Goal: Check status: Check status

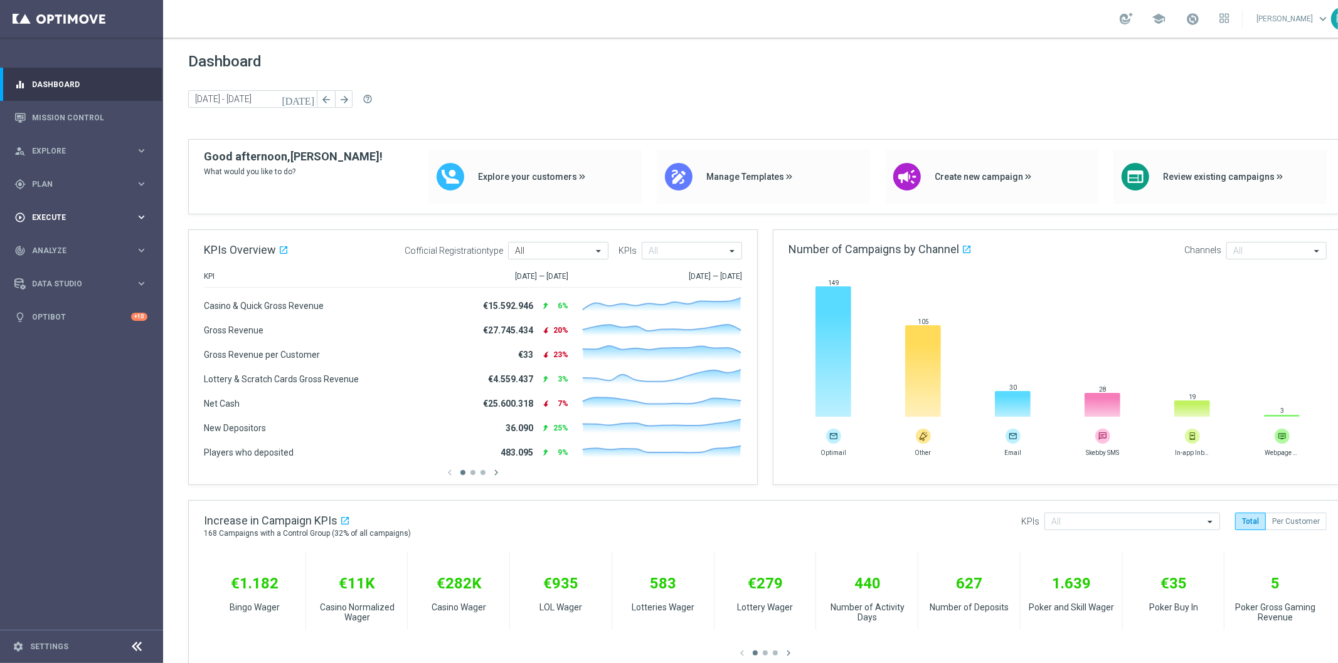
click at [70, 214] on span "Execute" at bounding box center [83, 218] width 103 height 8
click at [51, 182] on span "Plan" at bounding box center [83, 185] width 103 height 8
click at [64, 245] on span "Templates" at bounding box center [78, 248] width 90 height 8
click at [60, 264] on link "Optimail" at bounding box center [85, 266] width 92 height 10
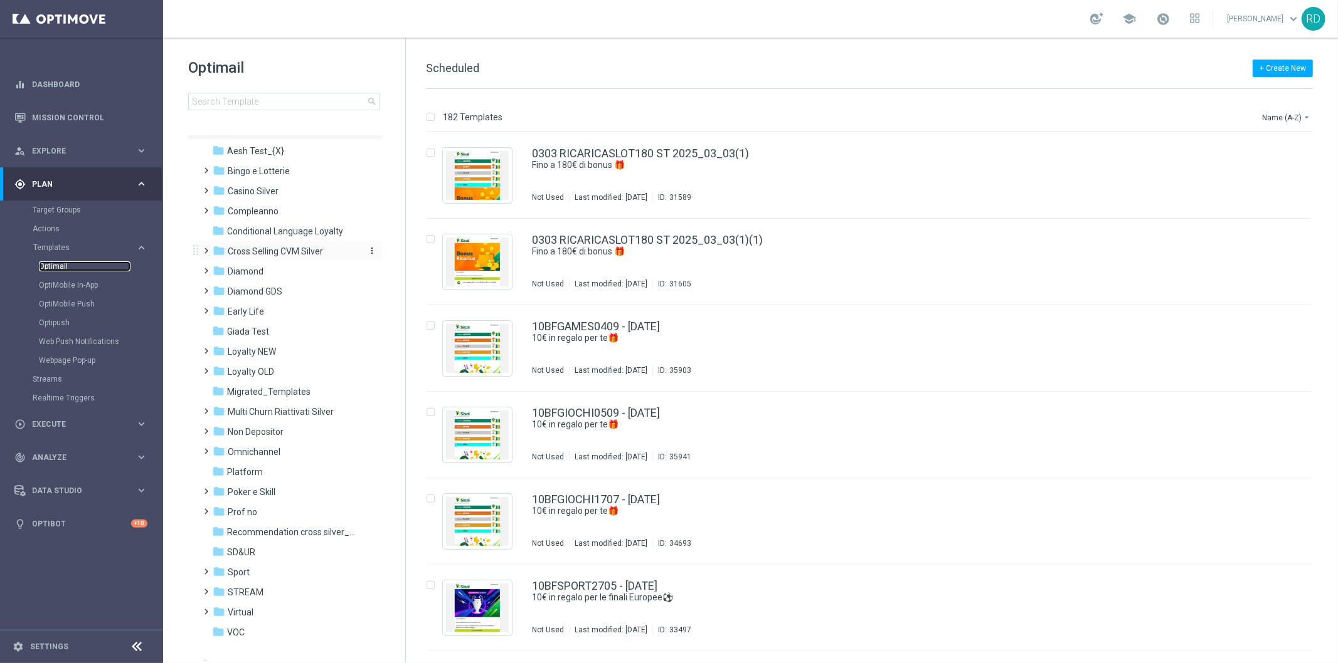
scroll to position [28, 0]
click at [255, 278] on span "Diamond GDS" at bounding box center [255, 278] width 55 height 11
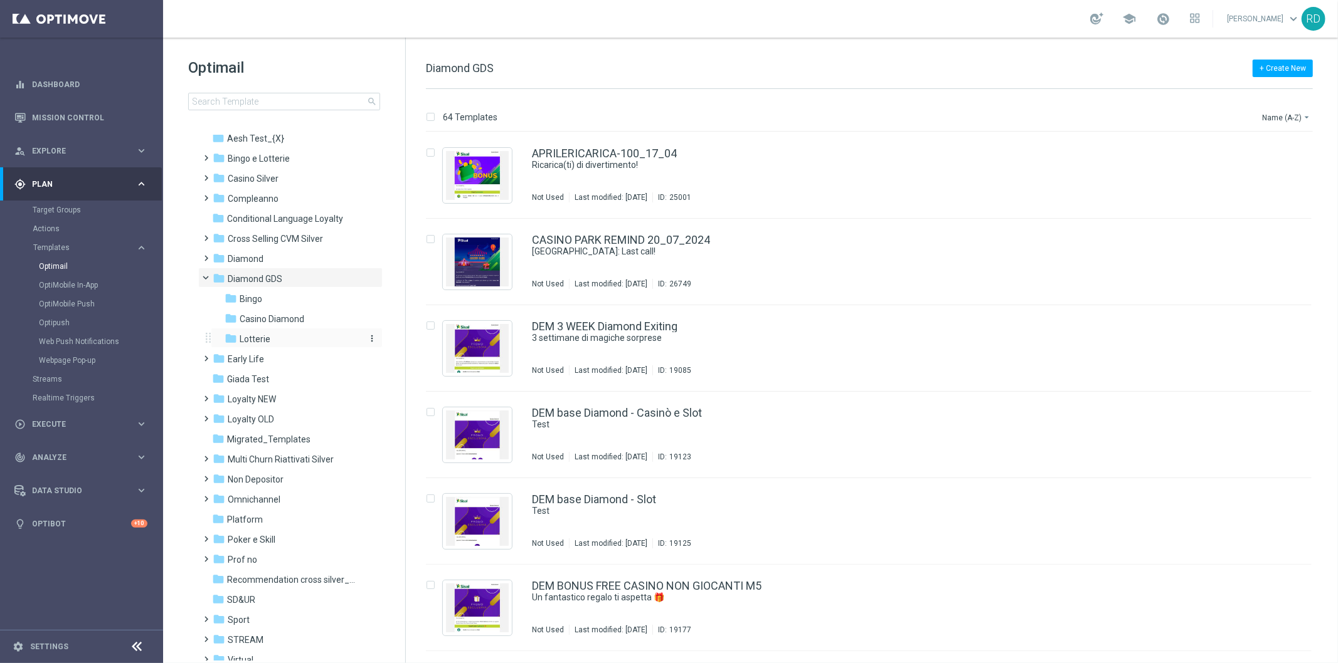
click at [245, 339] on span "Lotterie" at bounding box center [255, 339] width 31 height 11
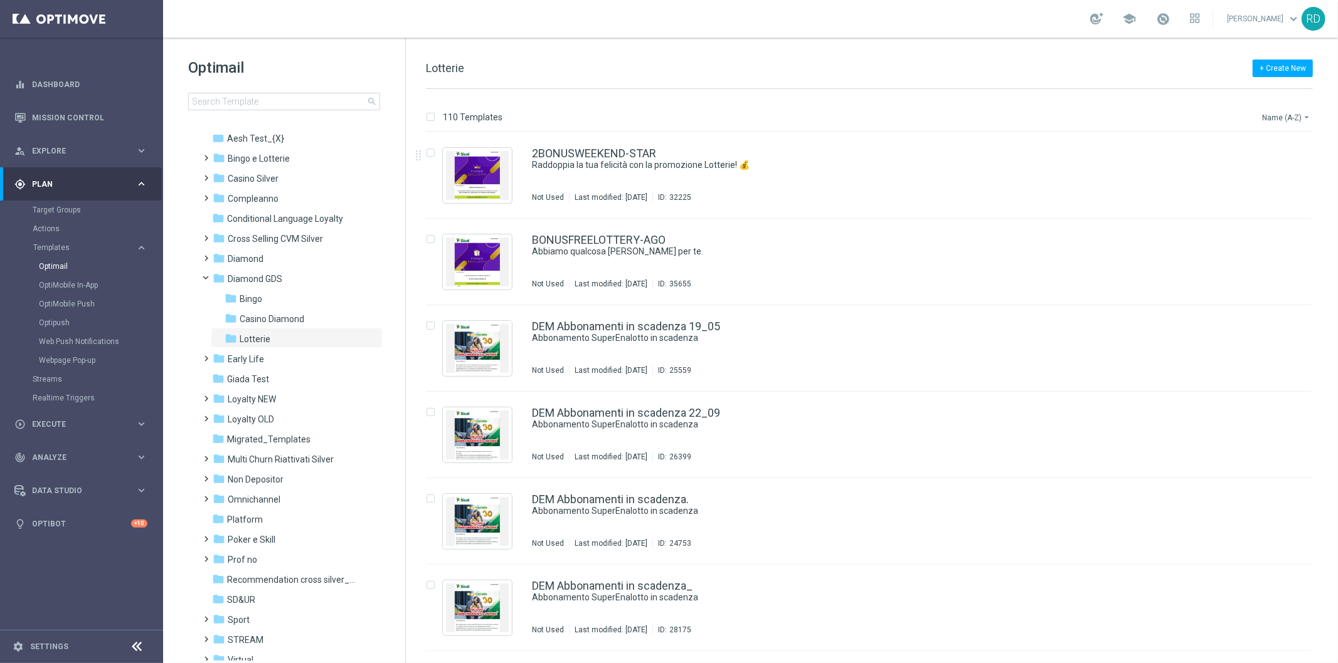
click at [1273, 113] on button "Name (A-Z) arrow_drop_down" at bounding box center [1286, 117] width 52 height 15
click at [1248, 166] on div "Date Modified (Newest)" at bounding box center [1262, 174] width 100 height 18
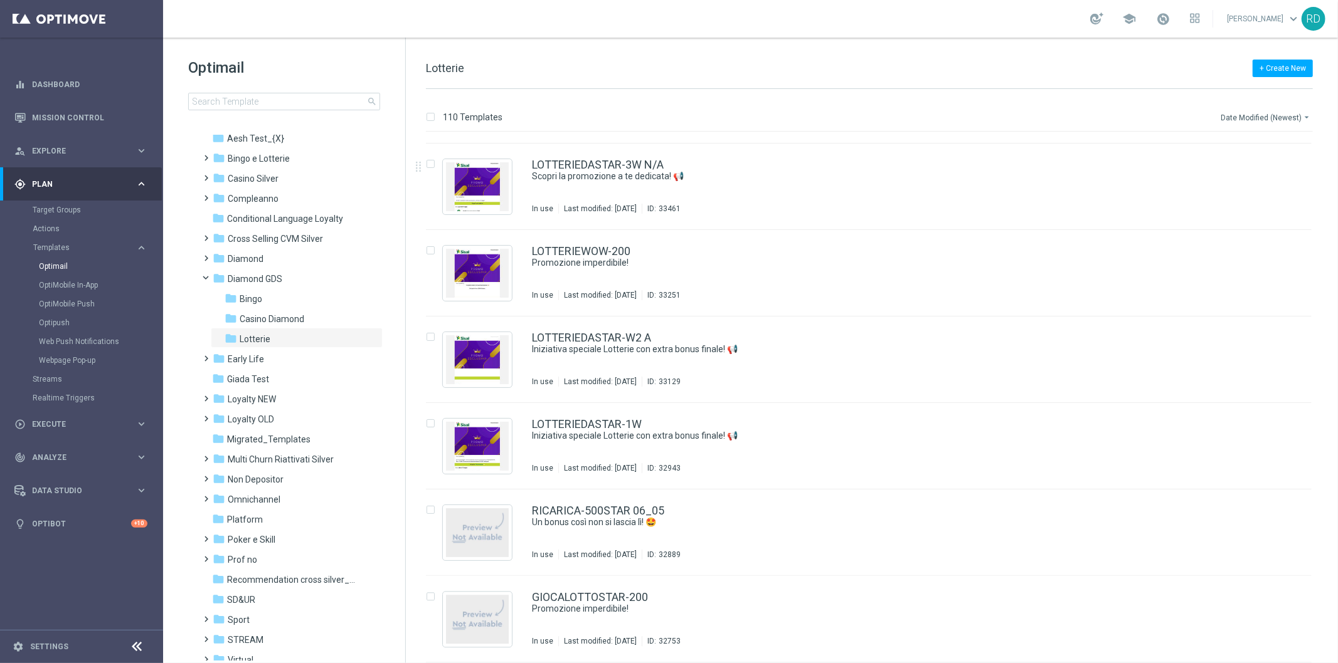
scroll to position [2331, 0]
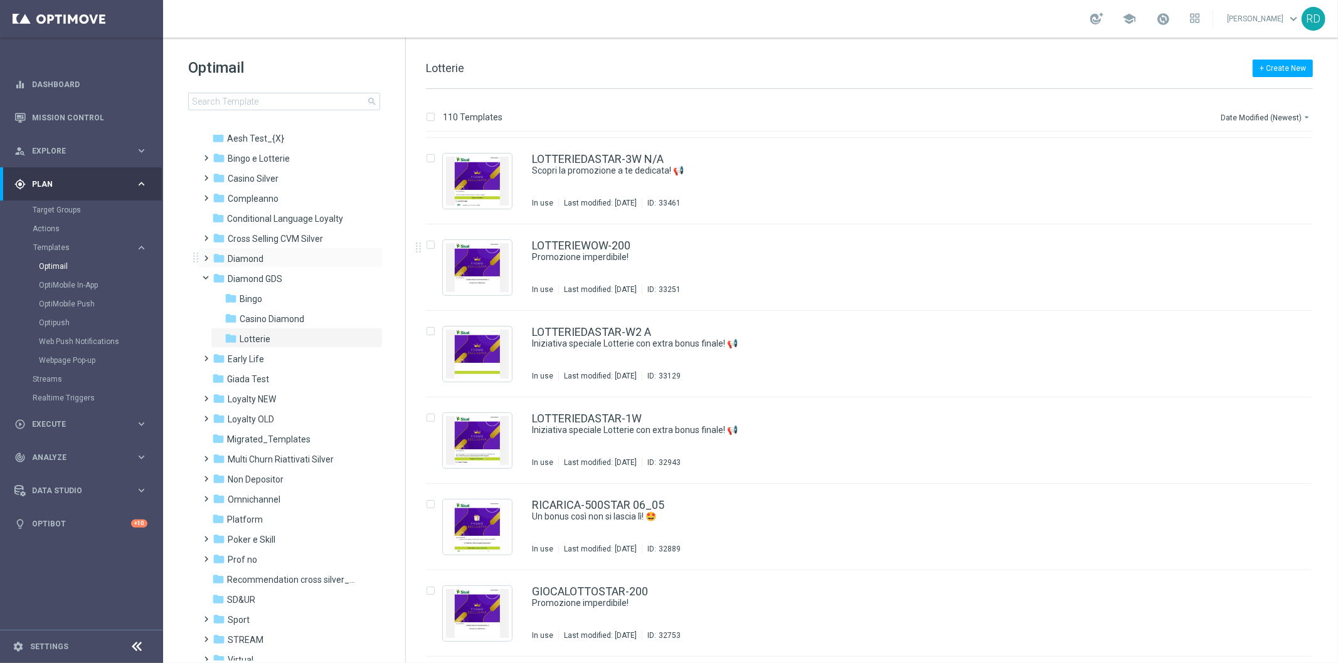
click at [206, 255] on span at bounding box center [204, 252] width 6 height 5
click at [219, 295] on span at bounding box center [217, 292] width 6 height 5
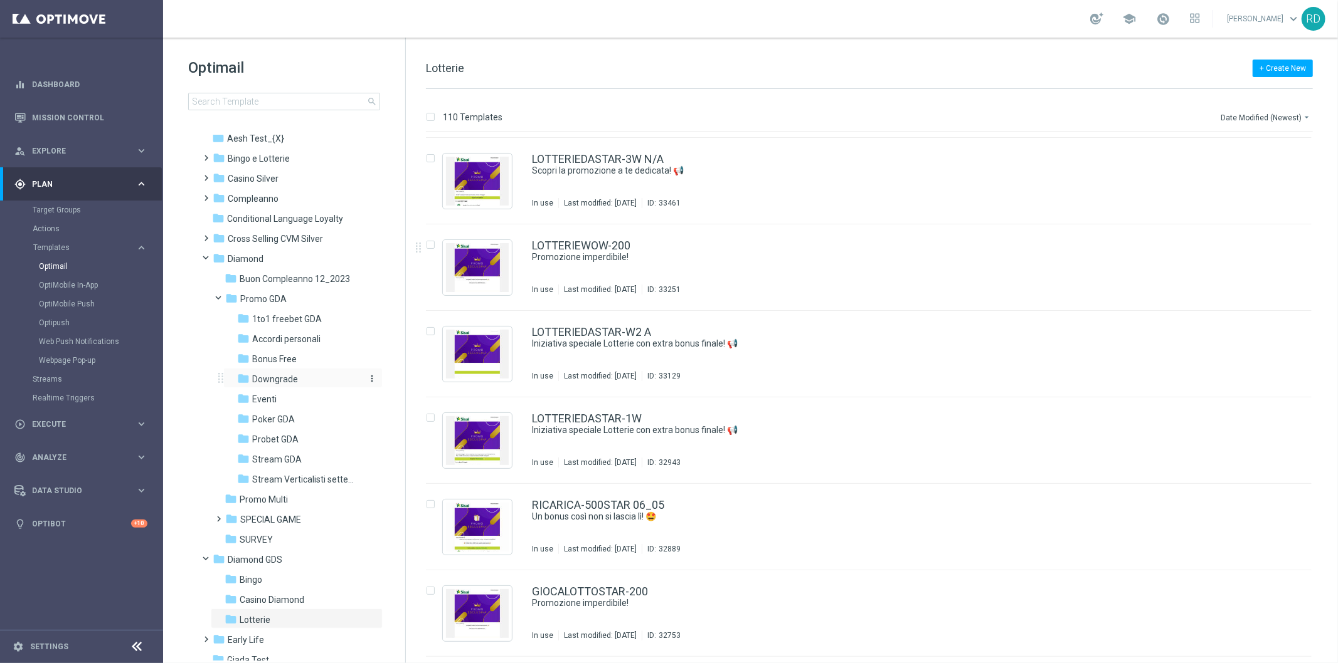
click at [261, 379] on span "Downgrade" at bounding box center [275, 379] width 46 height 11
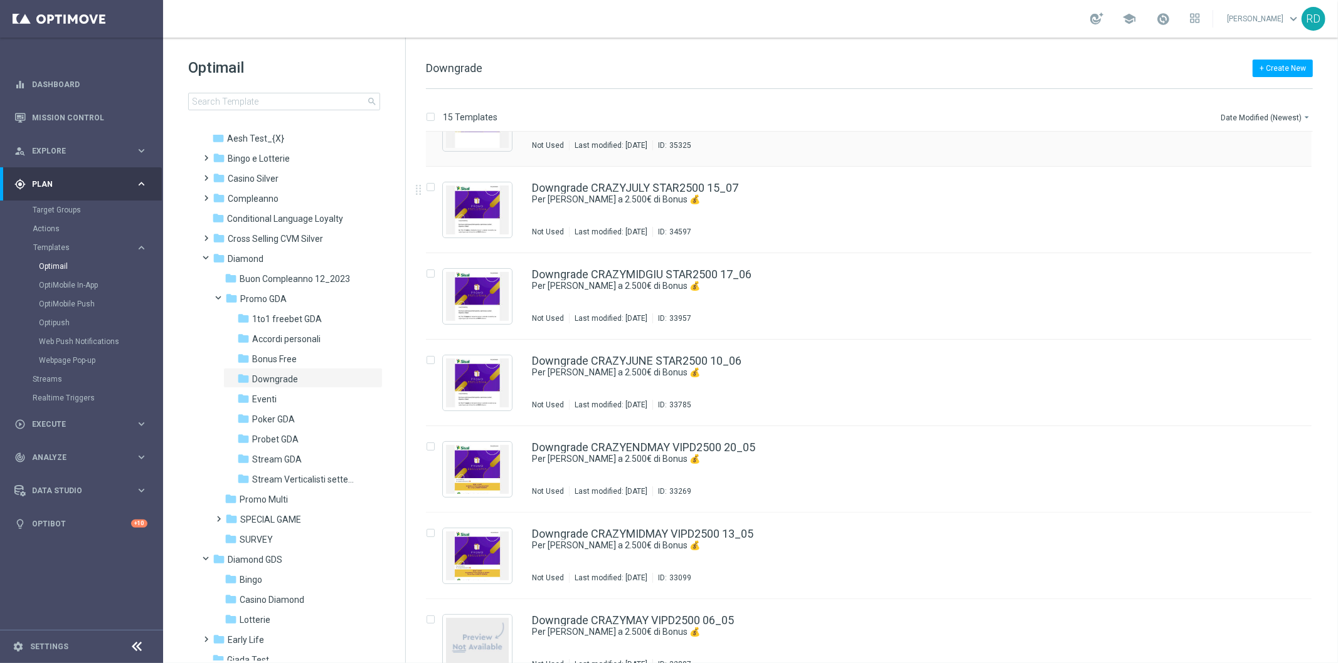
scroll to position [139, 0]
click at [471, 290] on img "Press SPACE to select this row." at bounding box center [477, 296] width 63 height 49
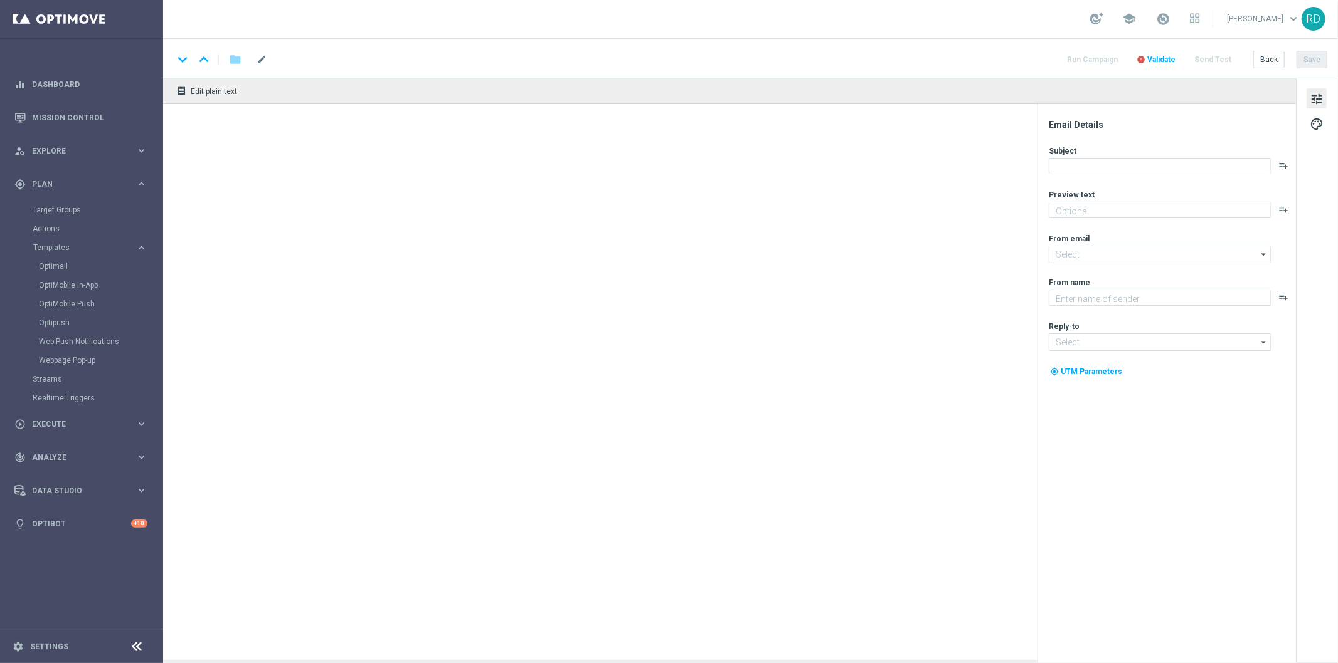
type textarea "Non perderti la promozione!"
type textarea "Sisal"
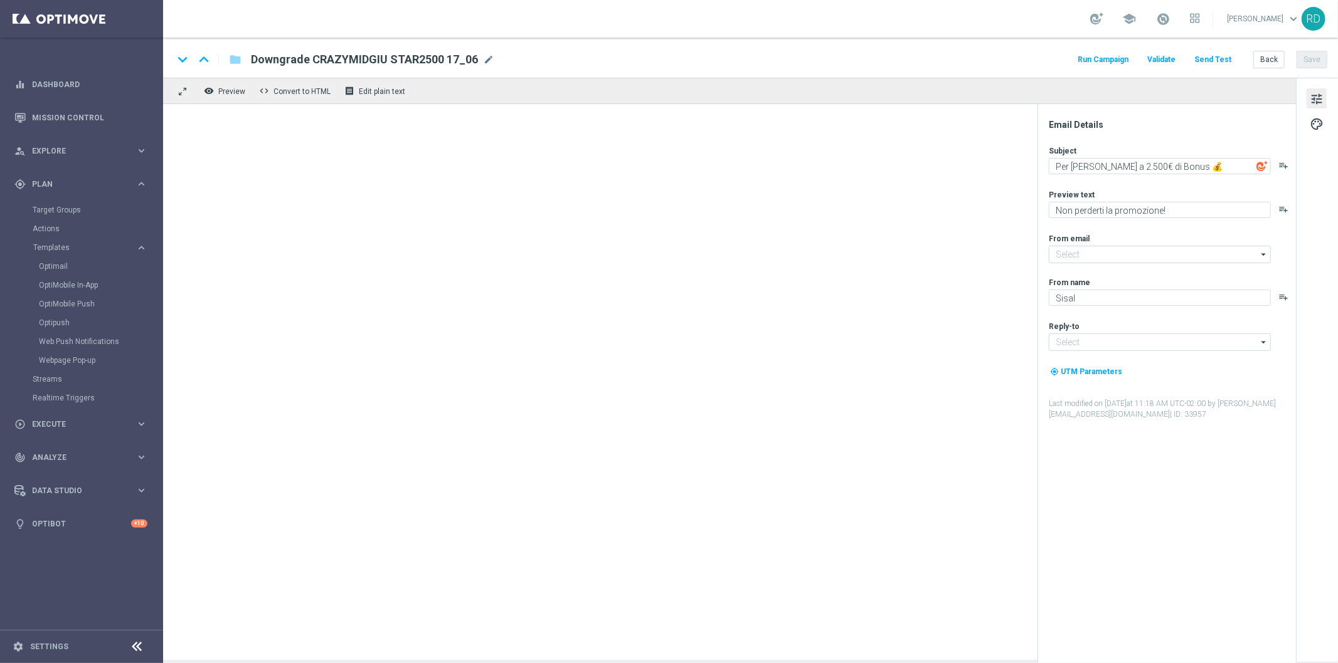
type input "[EMAIL_ADDRESS][DOMAIN_NAME]"
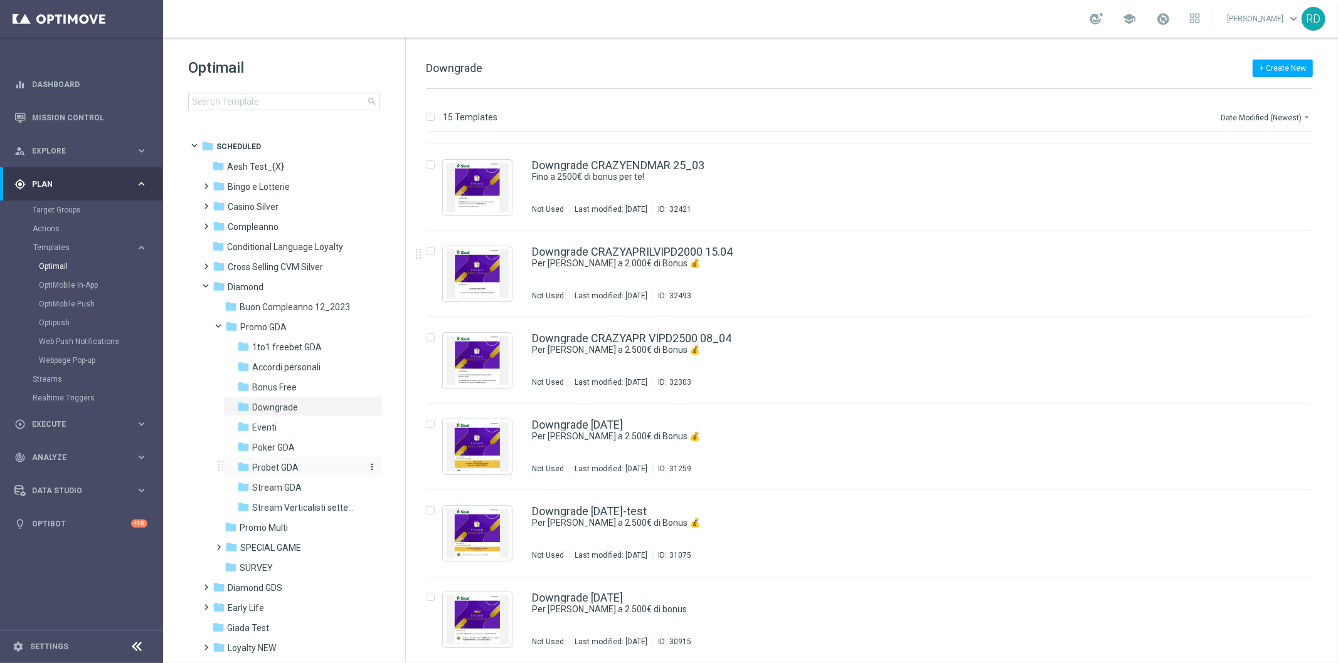
scroll to position [70, 0]
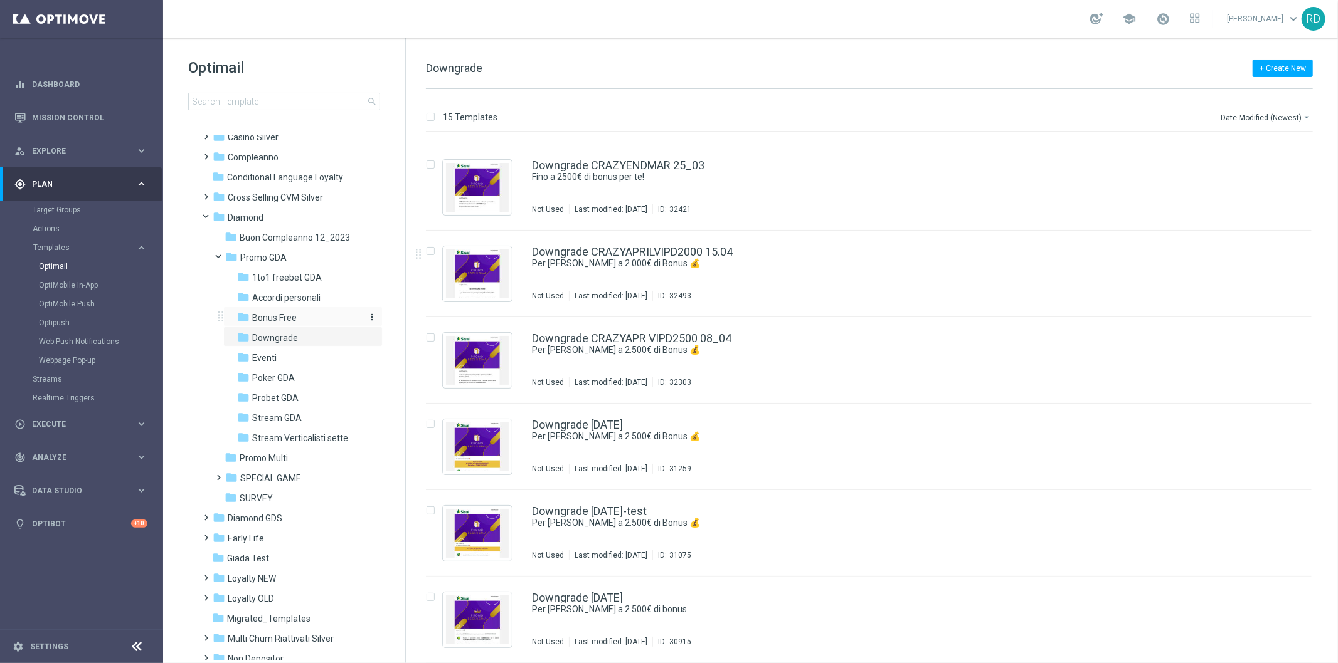
click at [273, 320] on span "Bonus Free" at bounding box center [274, 317] width 45 height 11
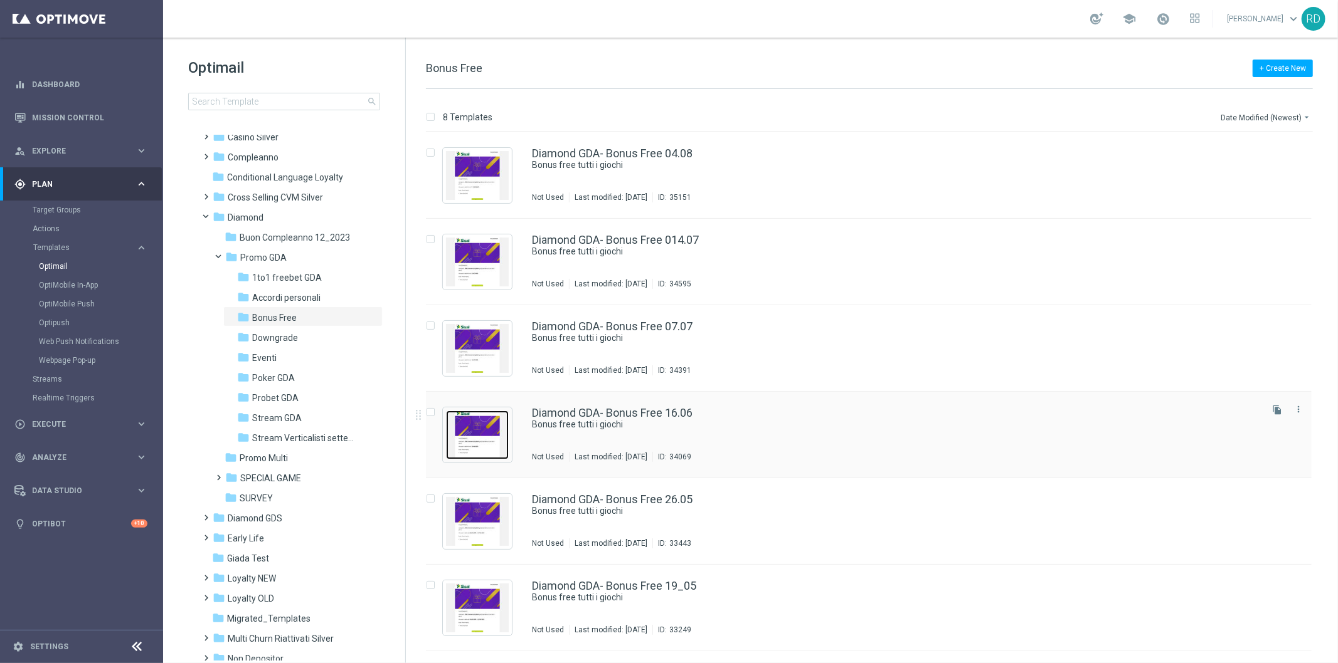
click at [477, 427] on img "Press SPACE to select this row." at bounding box center [477, 435] width 63 height 49
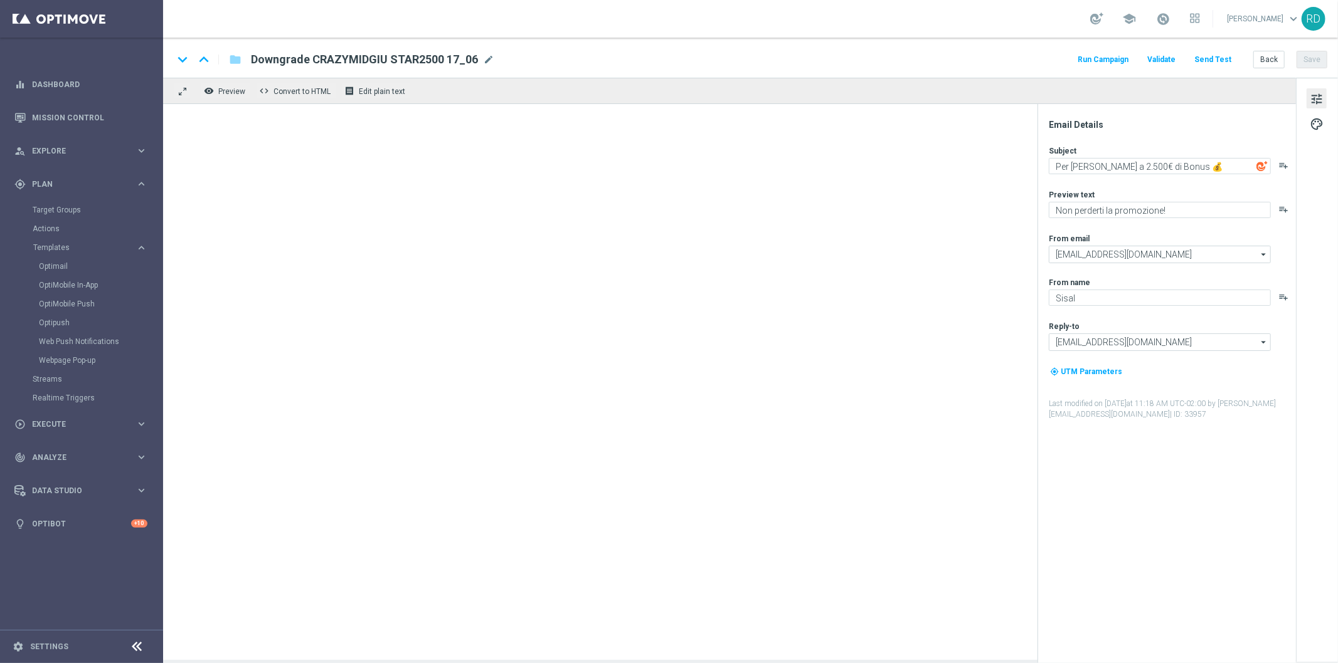
type textarea "Bonus free tutti i giochi"
type textarea "Un bonus per te🎁"
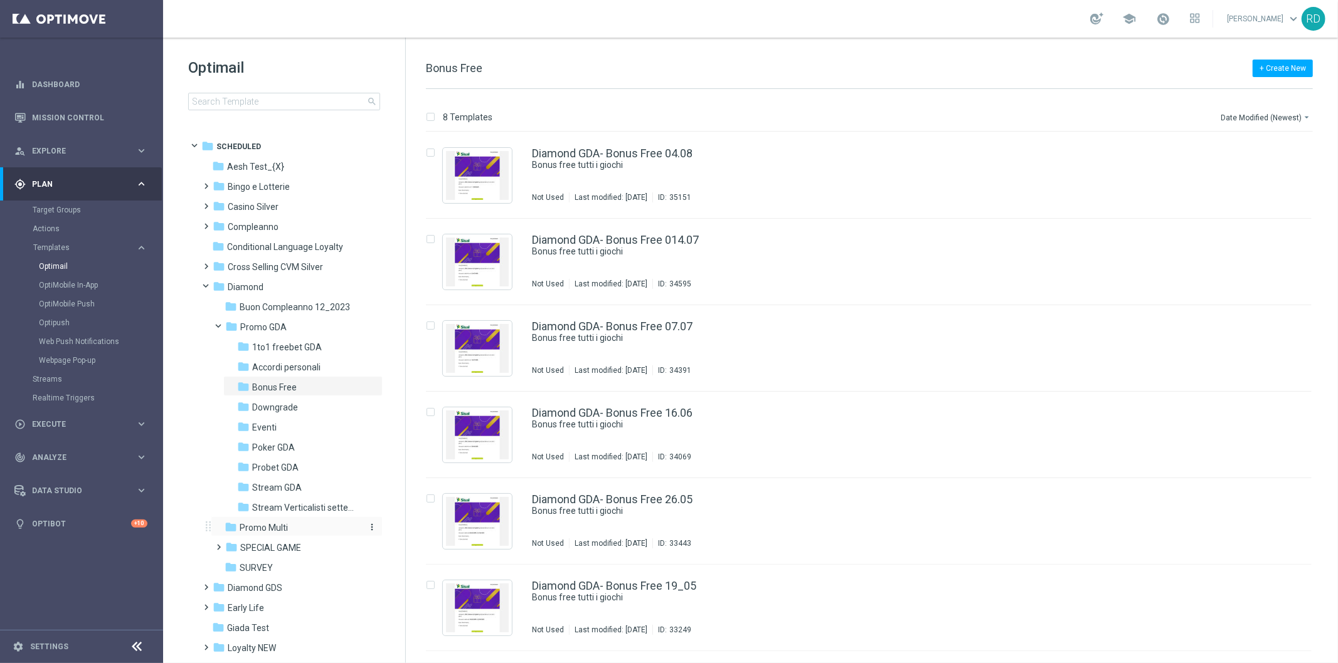
click at [253, 529] on span "Promo Multi" at bounding box center [264, 527] width 48 height 11
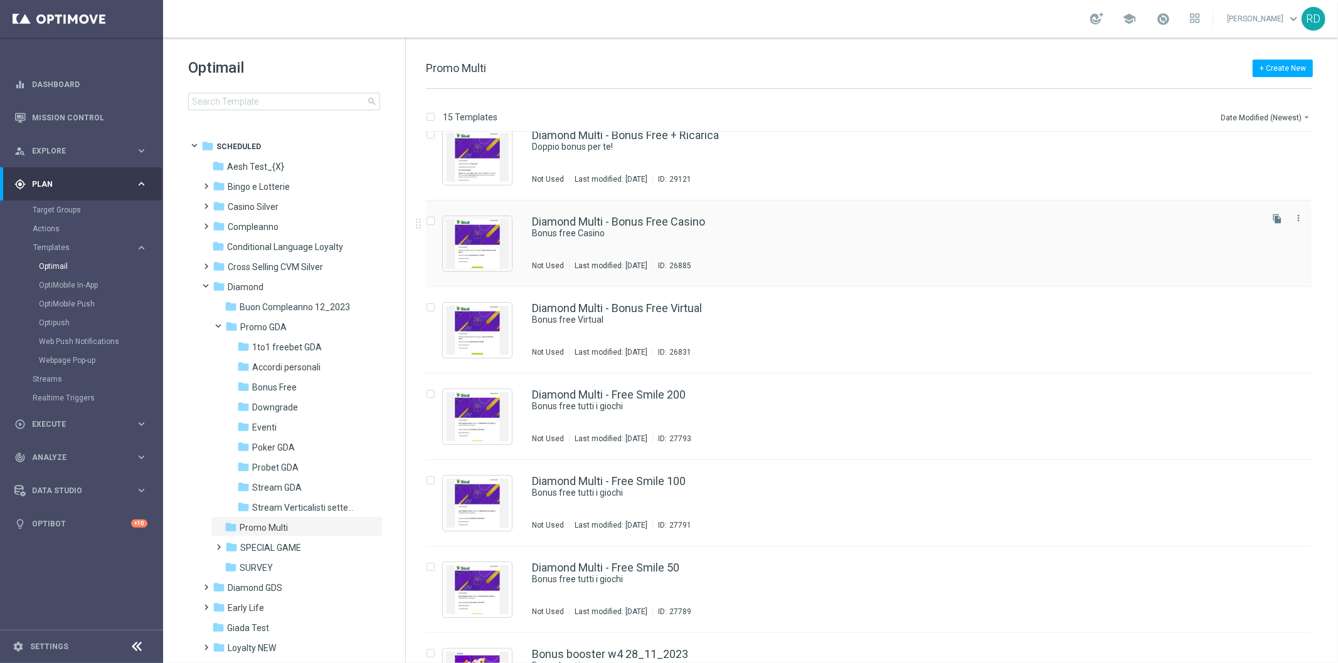
scroll to position [348, 0]
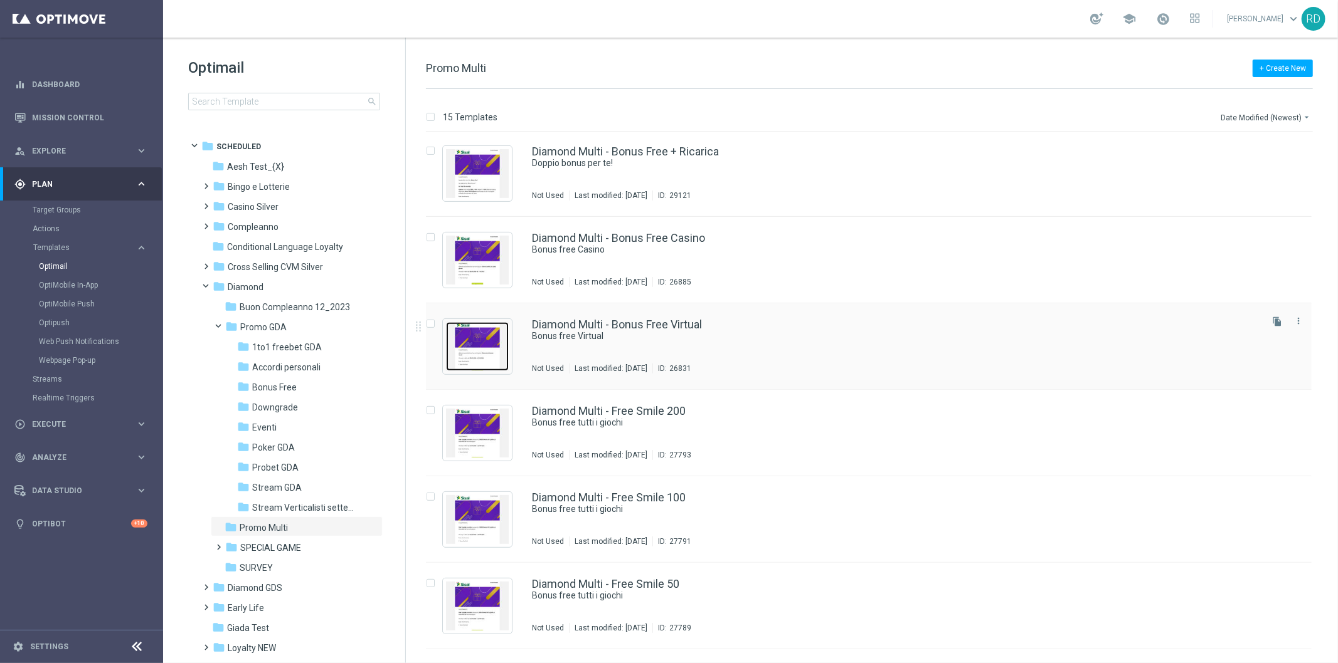
click at [477, 336] on img "Press SPACE to select this row." at bounding box center [477, 346] width 63 height 49
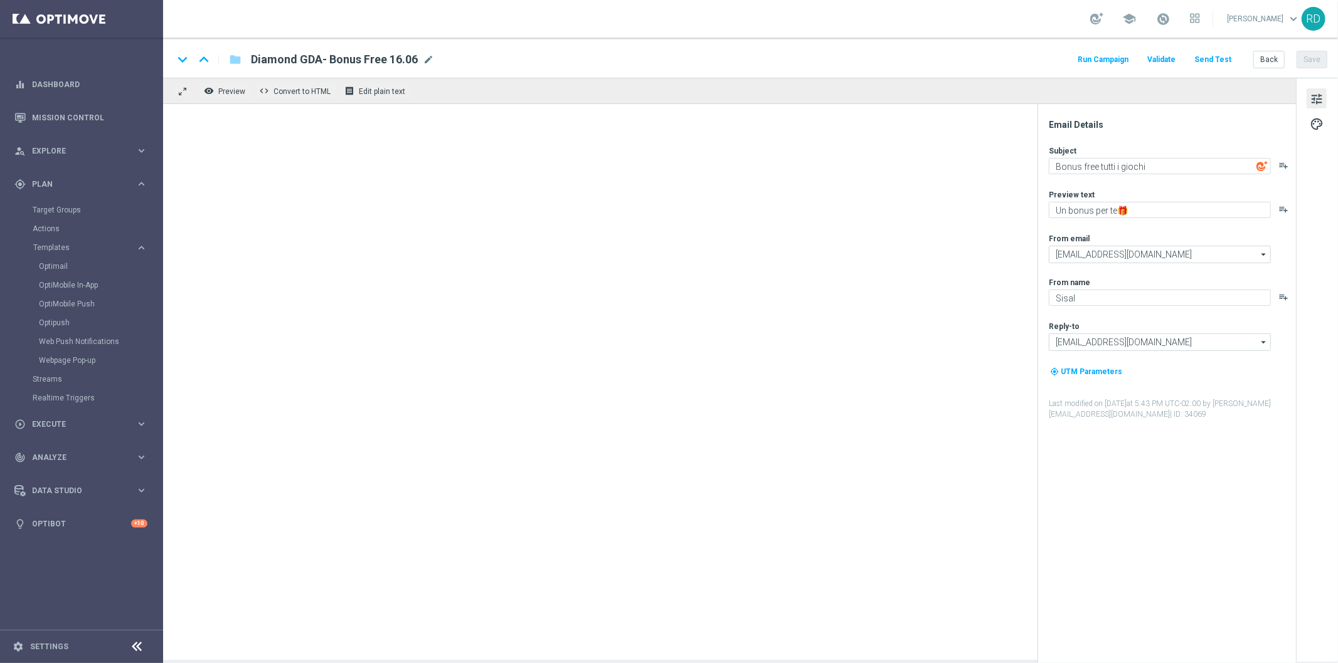
type textarea "Bonus free Virtual"
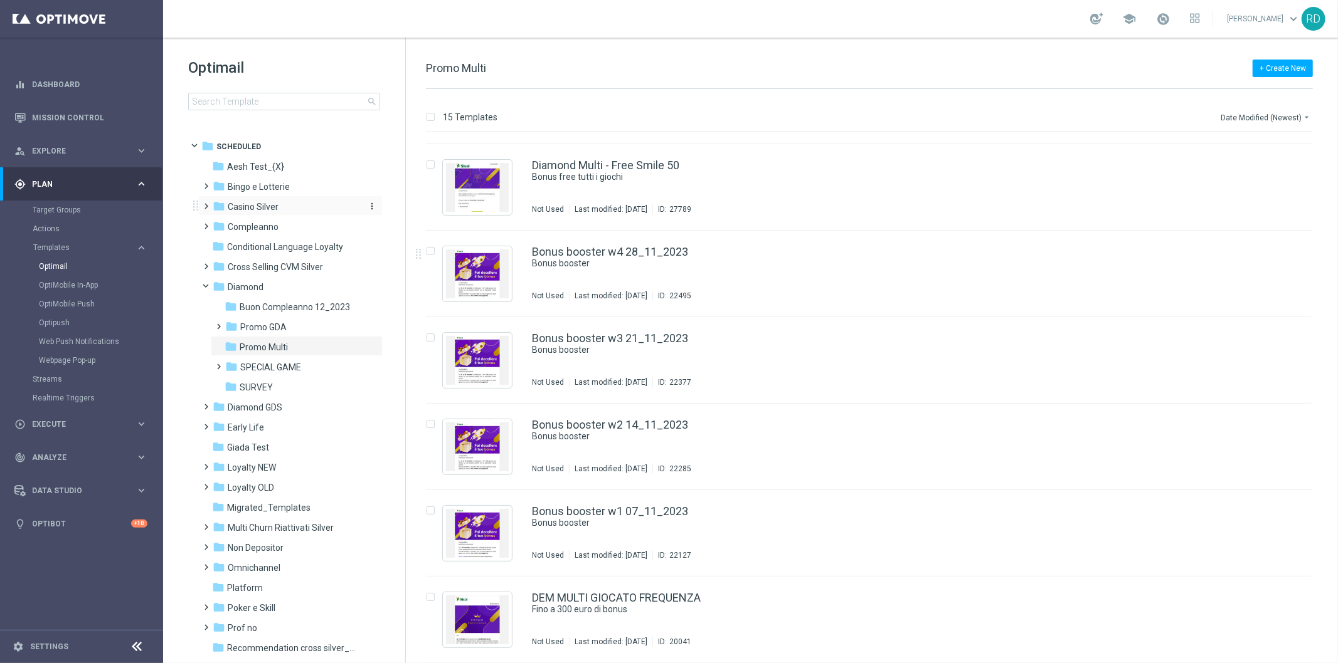
click at [249, 205] on span "Casino Silver" at bounding box center [253, 206] width 51 height 11
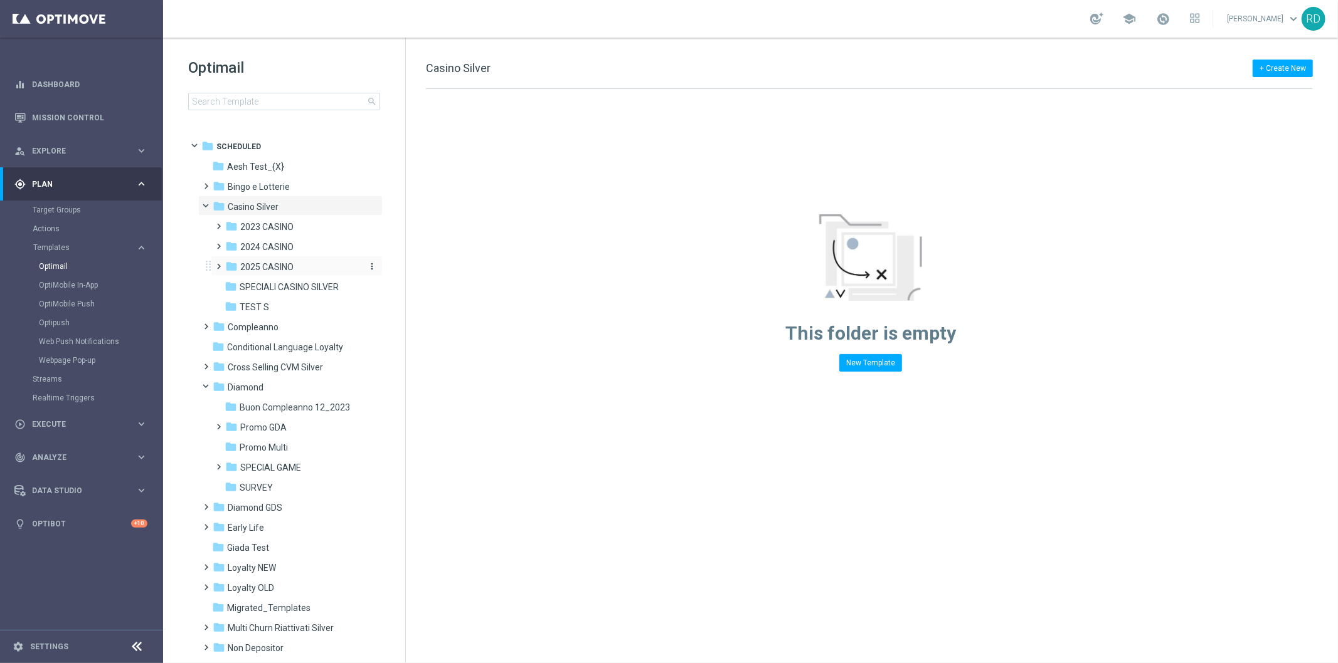
click at [256, 265] on span "2025 CASINO" at bounding box center [266, 266] width 53 height 11
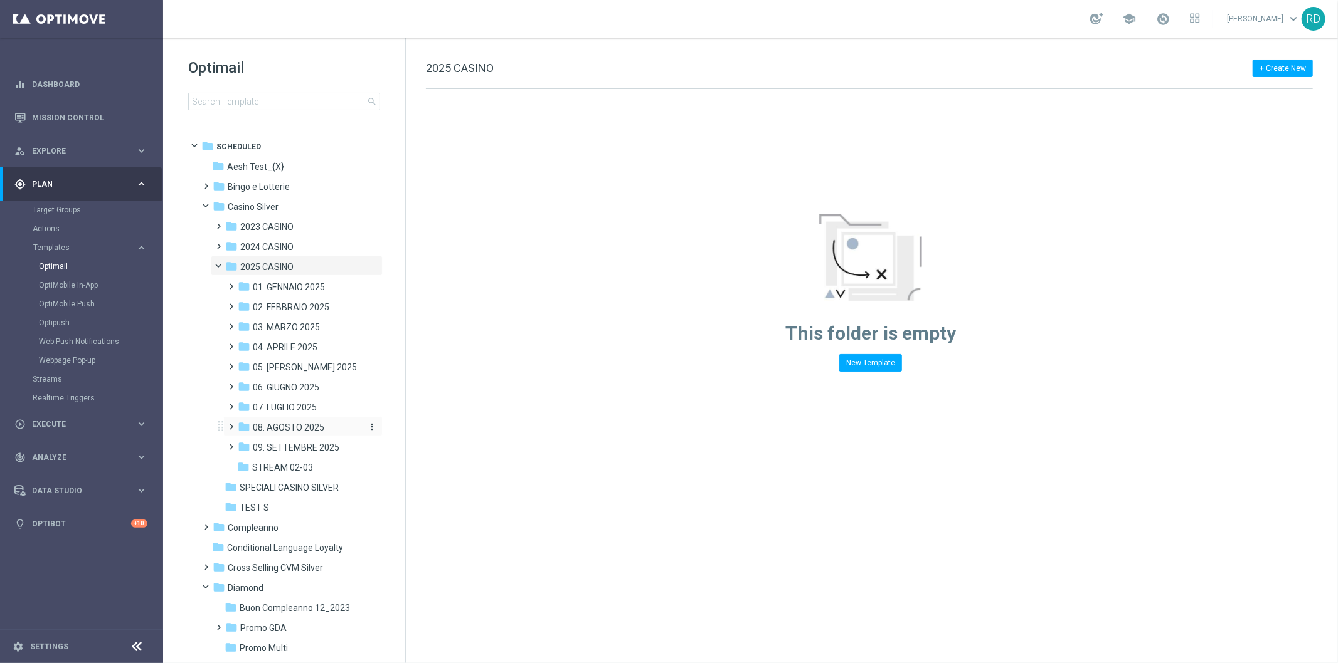
click at [282, 428] on span "08. AGOSTO 2025" at bounding box center [288, 427] width 71 height 11
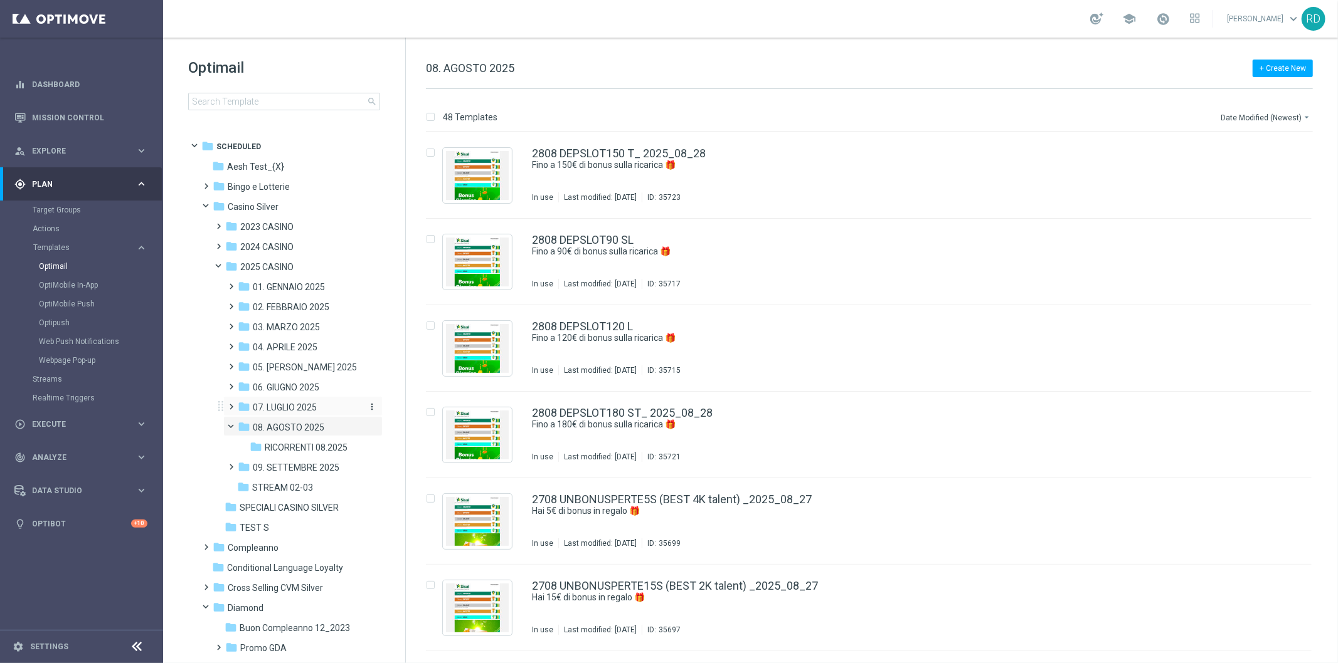
click at [275, 409] on span "07. LUGLIO 2025" at bounding box center [285, 407] width 64 height 11
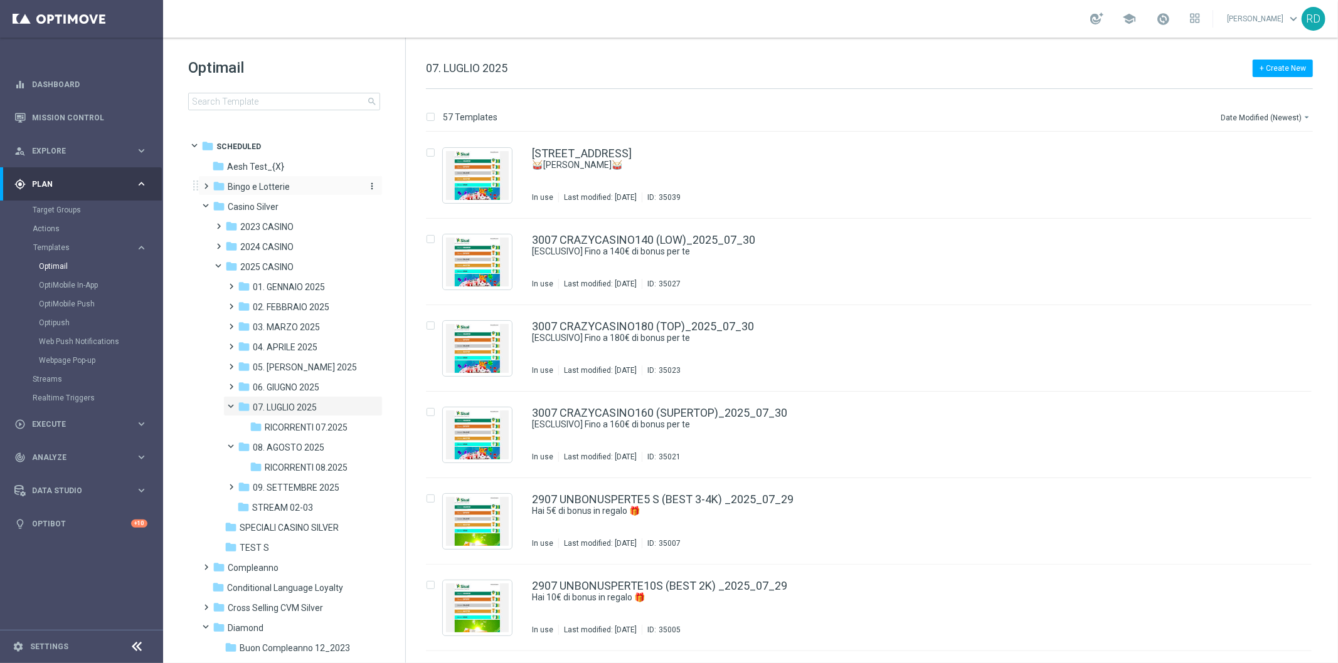
click at [264, 186] on span "Bingo e Lotterie" at bounding box center [259, 186] width 62 height 11
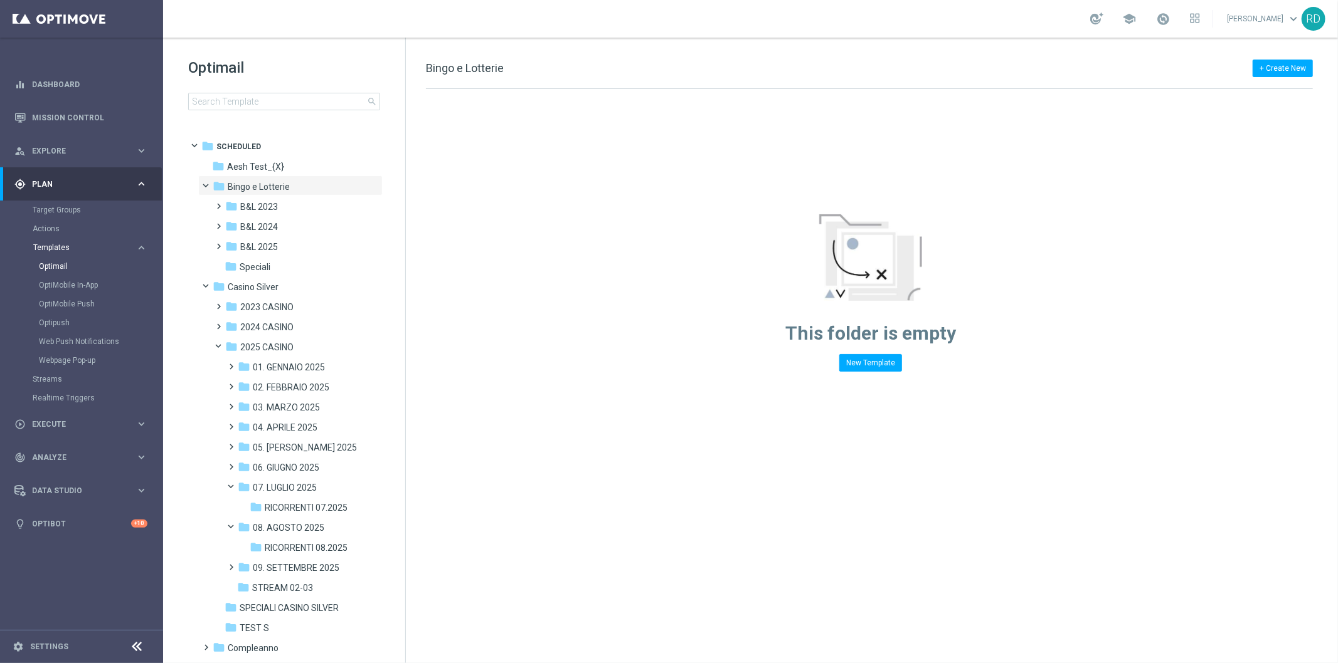
click at [53, 245] on span "Templates" at bounding box center [78, 248] width 90 height 8
click at [52, 245] on span "Templates" at bounding box center [78, 248] width 90 height 8
click at [51, 261] on link "Optimail" at bounding box center [85, 266] width 92 height 10
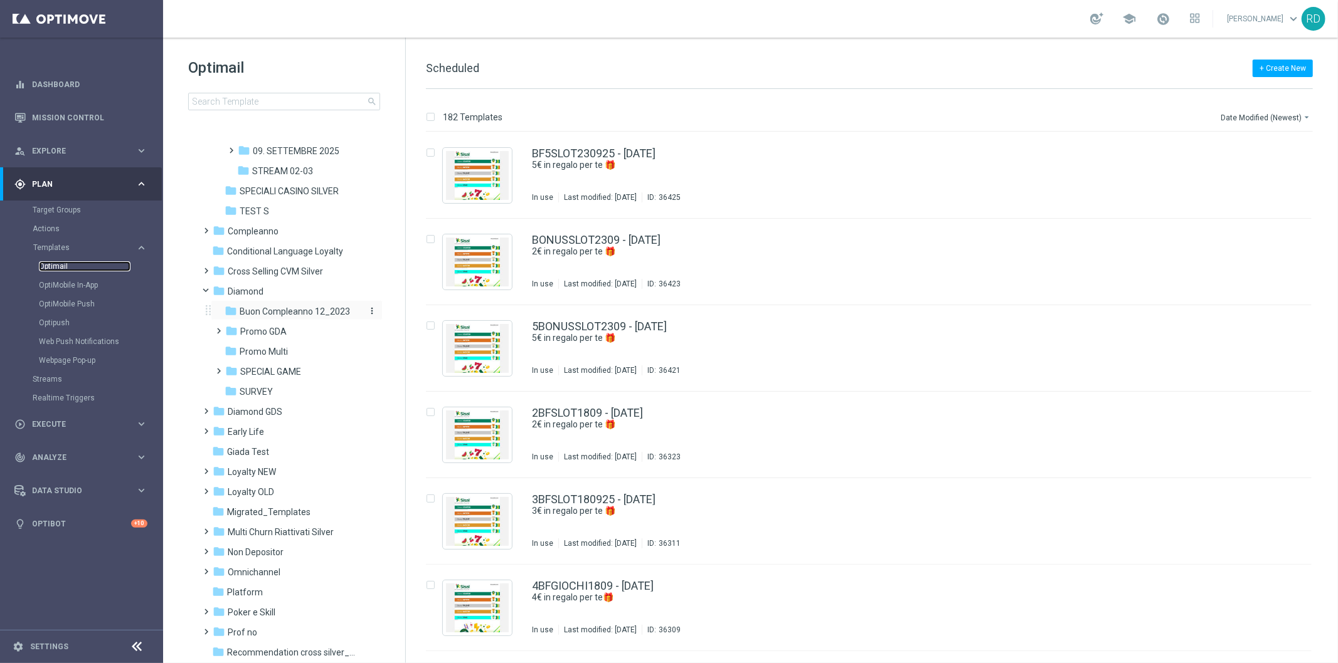
scroll to position [418, 0]
click at [65, 83] on link "Dashboard" at bounding box center [89, 84] width 115 height 33
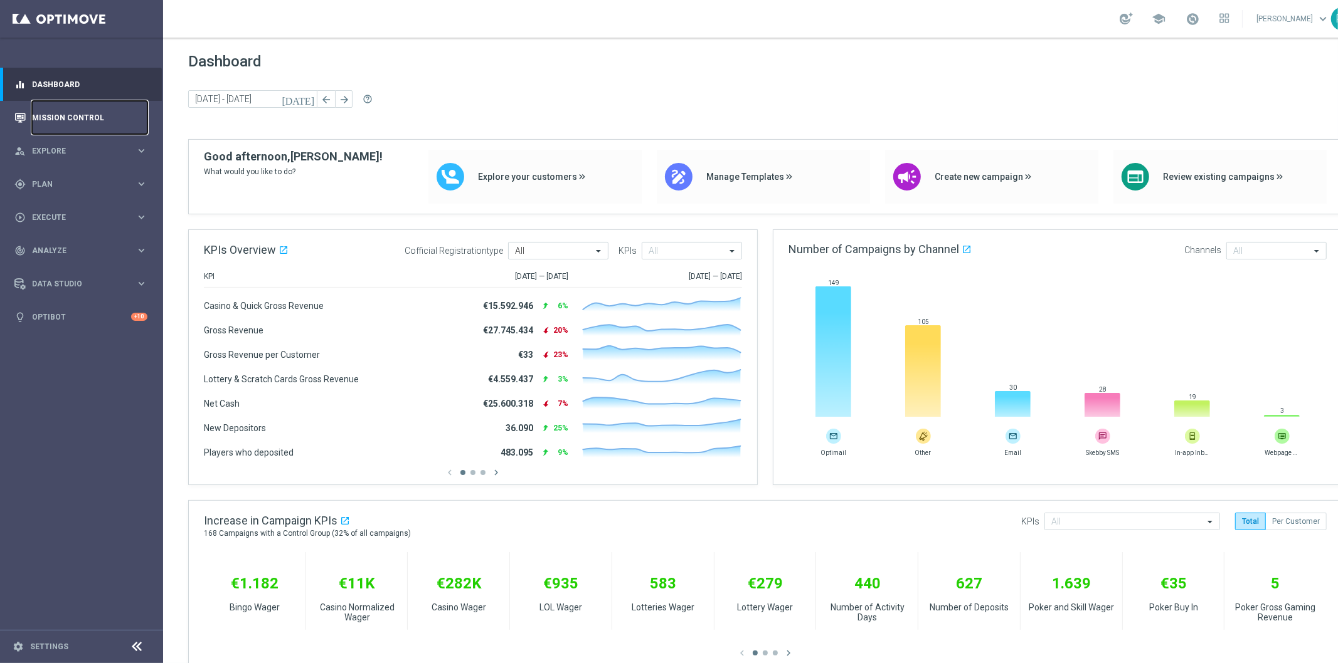
click at [66, 116] on link "Mission Control" at bounding box center [89, 117] width 115 height 33
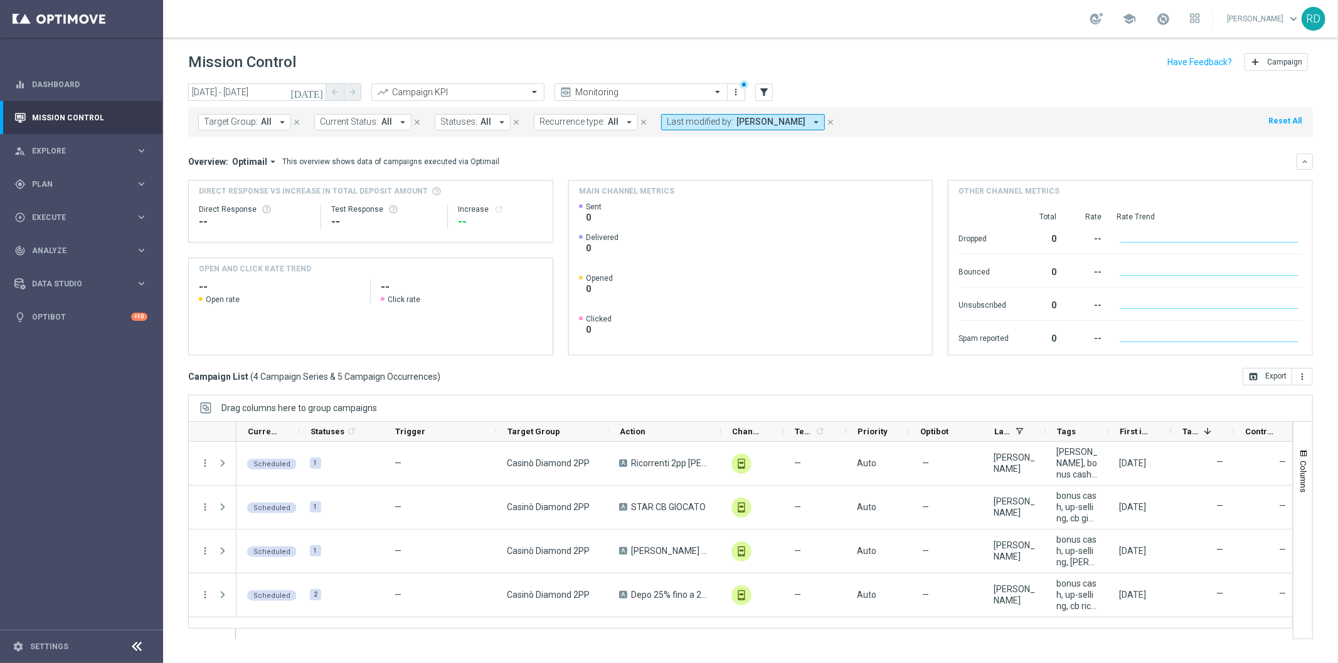
click at [315, 93] on icon "[DATE]" at bounding box center [307, 92] width 34 height 11
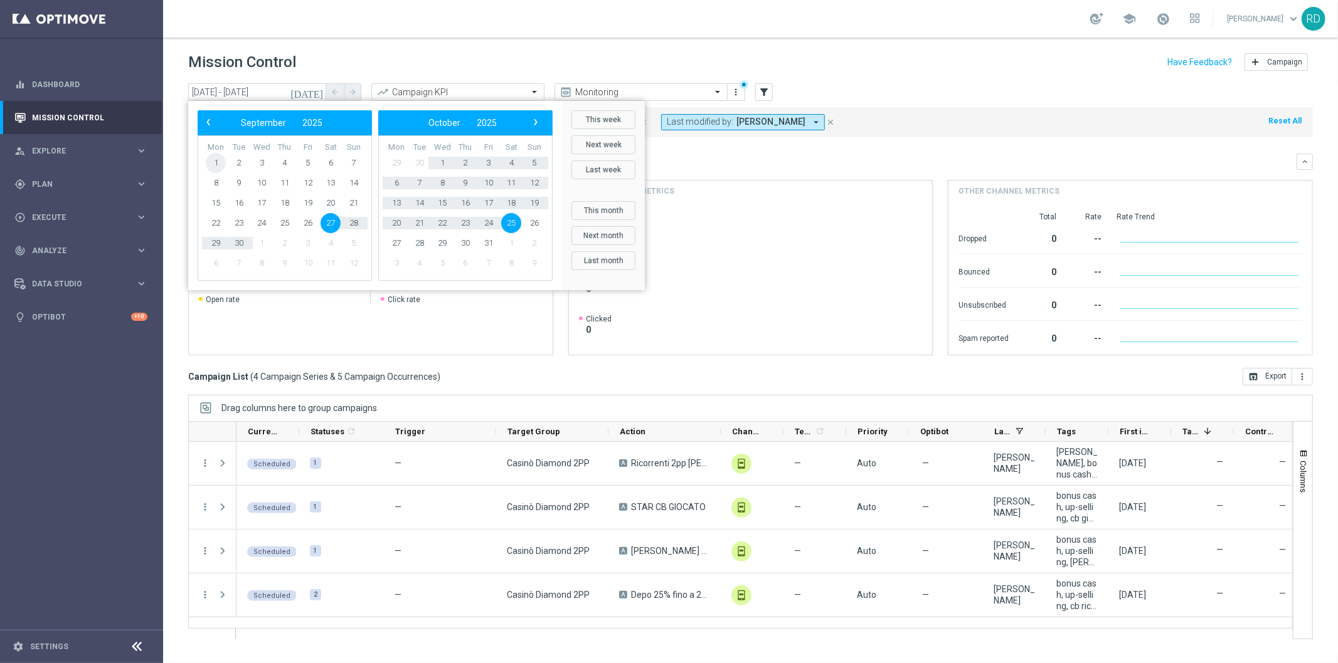
click at [214, 161] on span "1" at bounding box center [216, 163] width 20 height 20
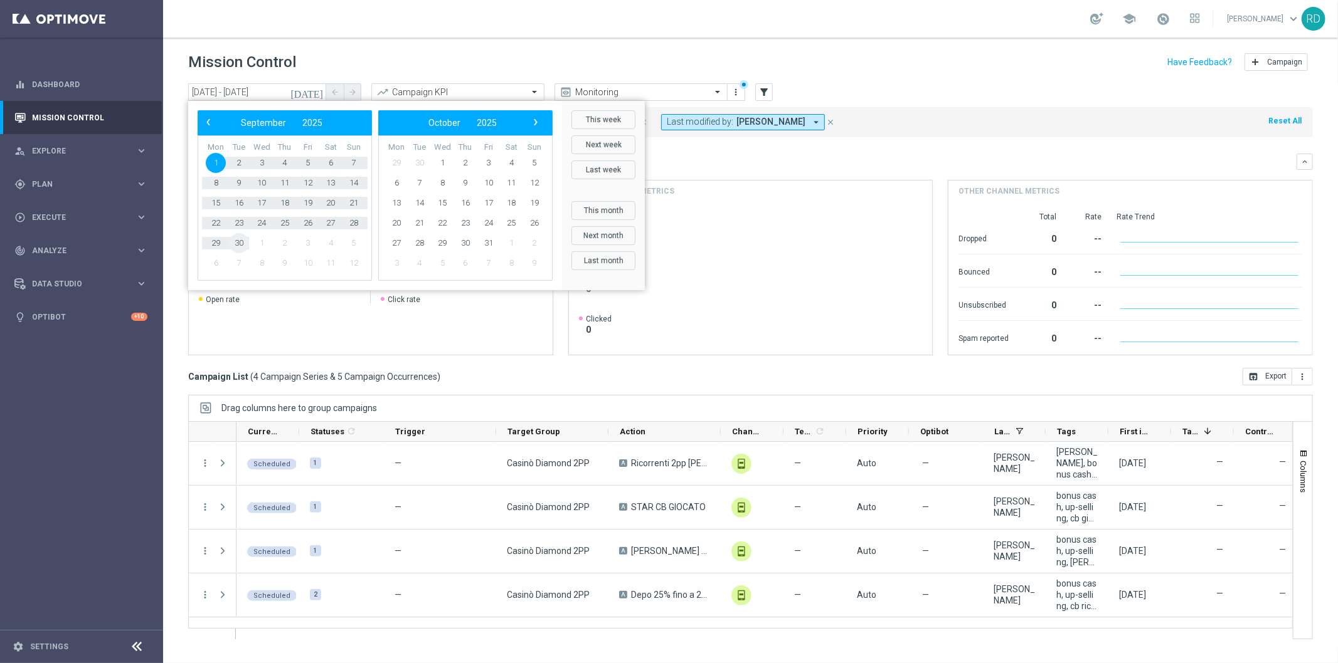
click at [238, 241] on span "30" at bounding box center [239, 243] width 20 height 20
type input "[DATE] - [DATE]"
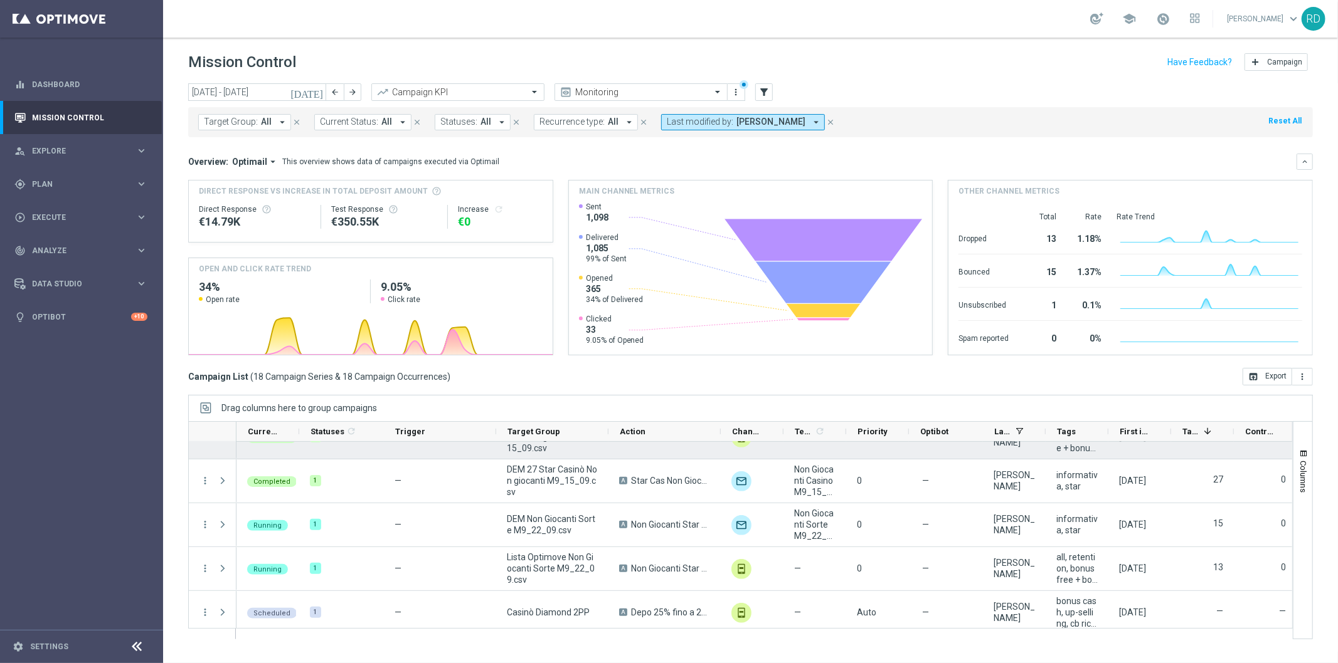
scroll to position [603, 0]
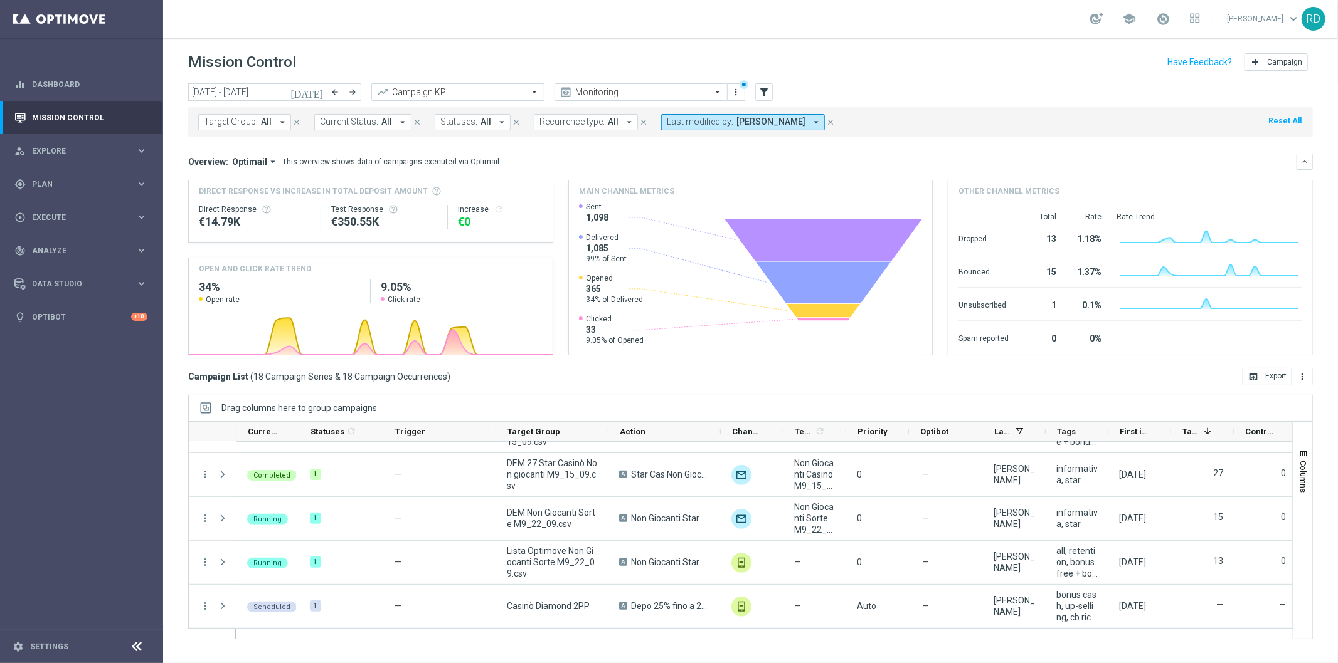
click at [695, 127] on button "Last modified by: [PERSON_NAME] arrow_drop_down" at bounding box center [743, 122] width 164 height 16
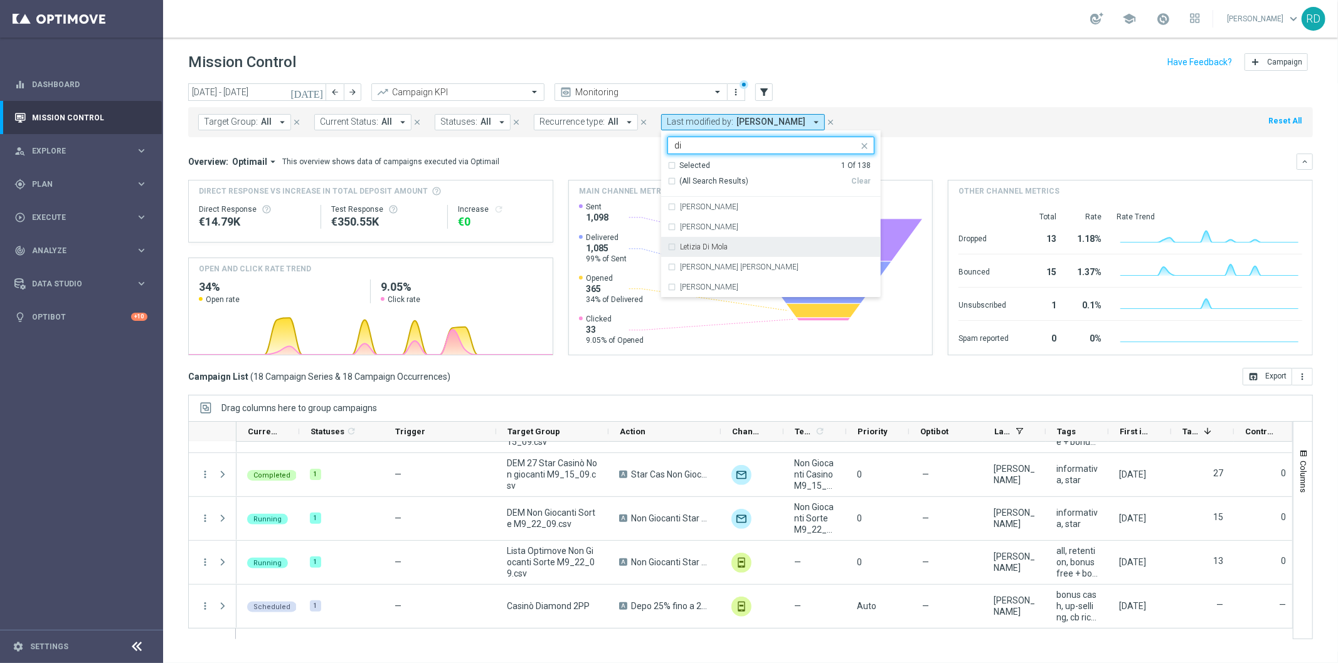
click at [693, 237] on div "Letizia Di Mola" at bounding box center [770, 247] width 207 height 20
type input "di"
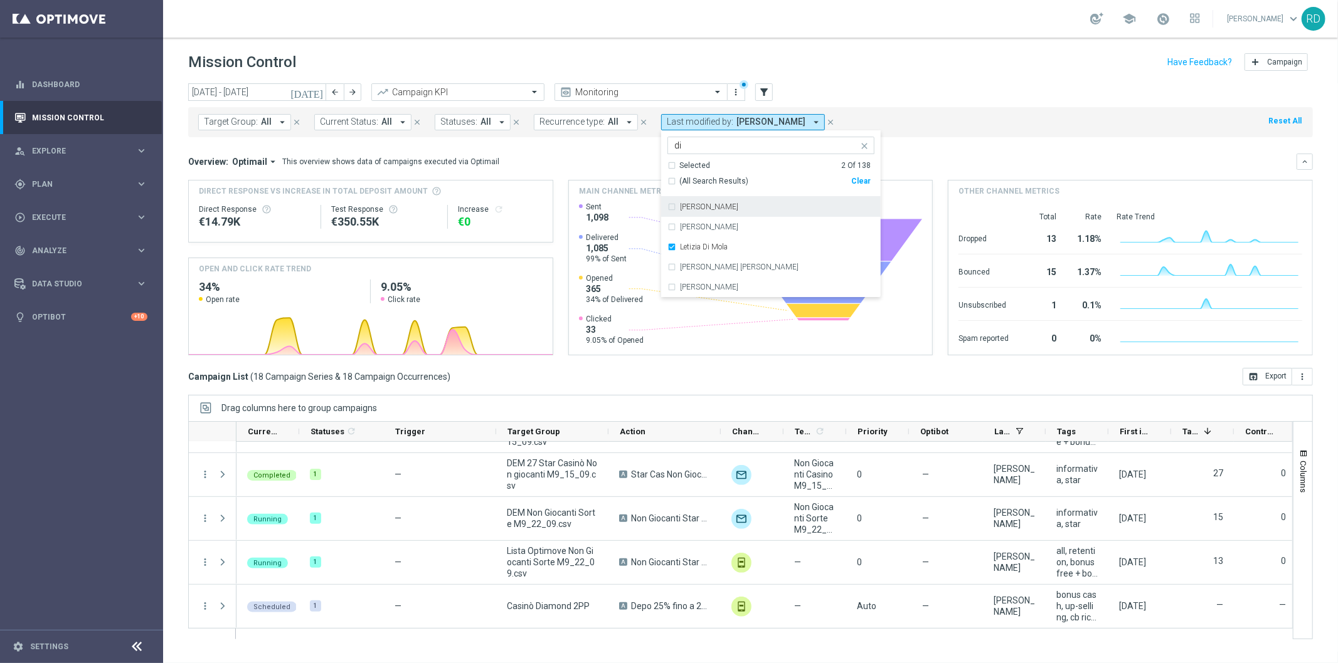
click at [872, 102] on div "Target Group: All arrow_drop_down close Current Status: All arrow_drop_down clo…" at bounding box center [750, 119] width 1124 height 35
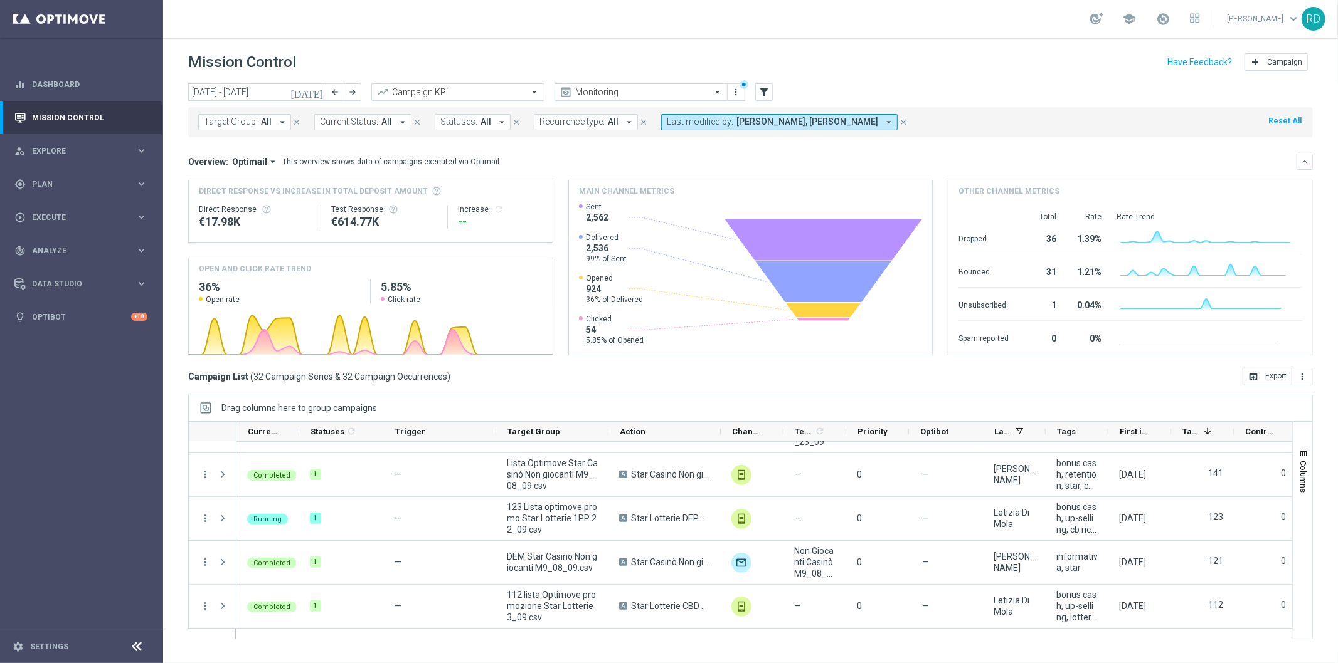
click at [883, 120] on icon "arrow_drop_down" at bounding box center [888, 122] width 11 height 11
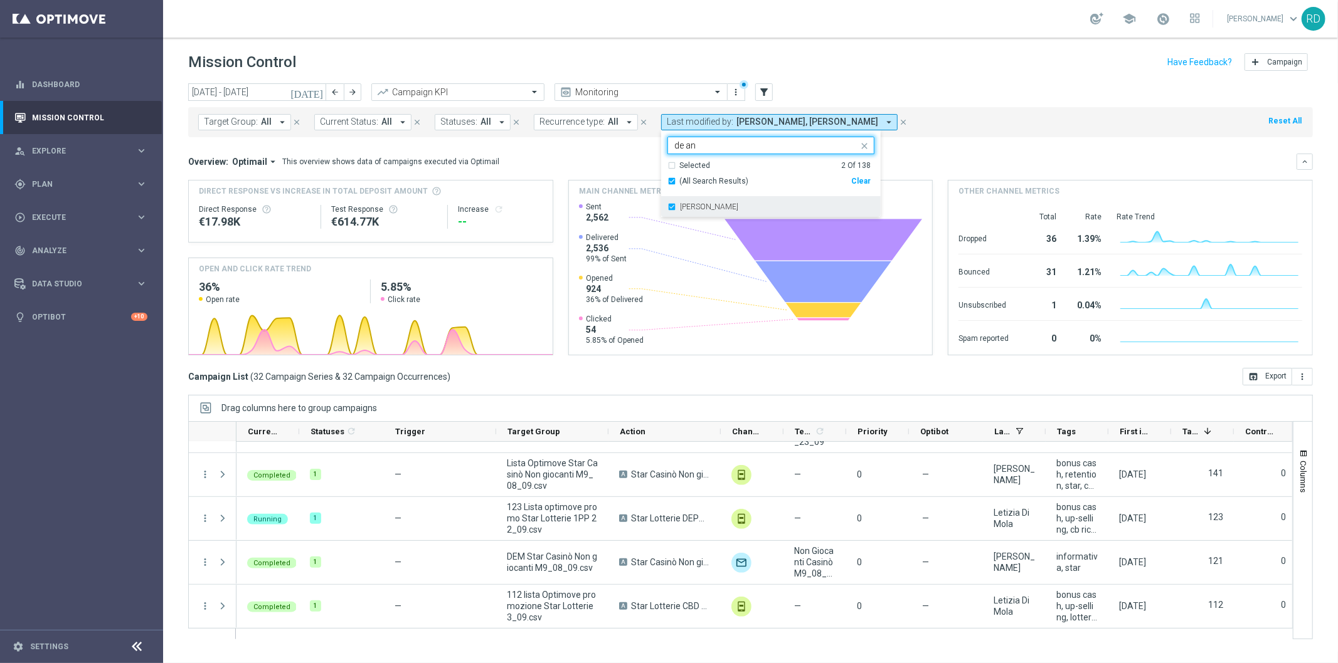
click at [673, 203] on div "[PERSON_NAME]" at bounding box center [770, 207] width 207 height 20
type input "de an"
click at [1004, 71] on div "Mission Control add Campaign" at bounding box center [750, 62] width 1124 height 24
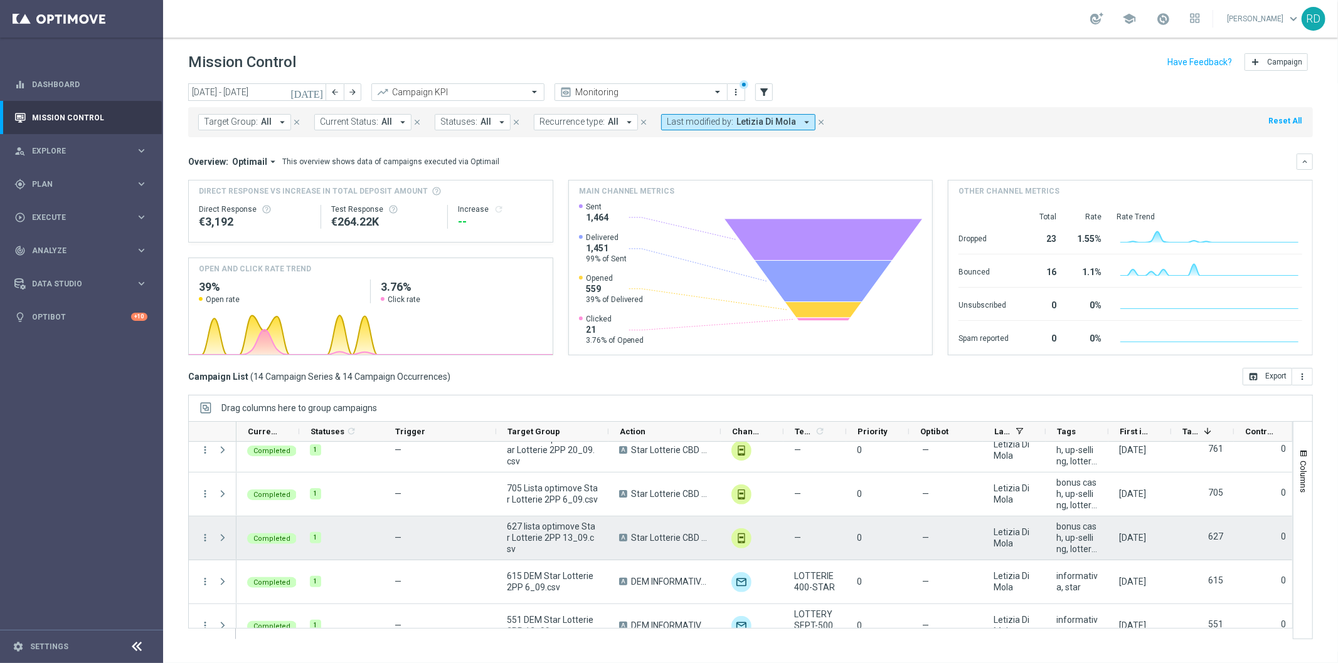
scroll to position [0, 0]
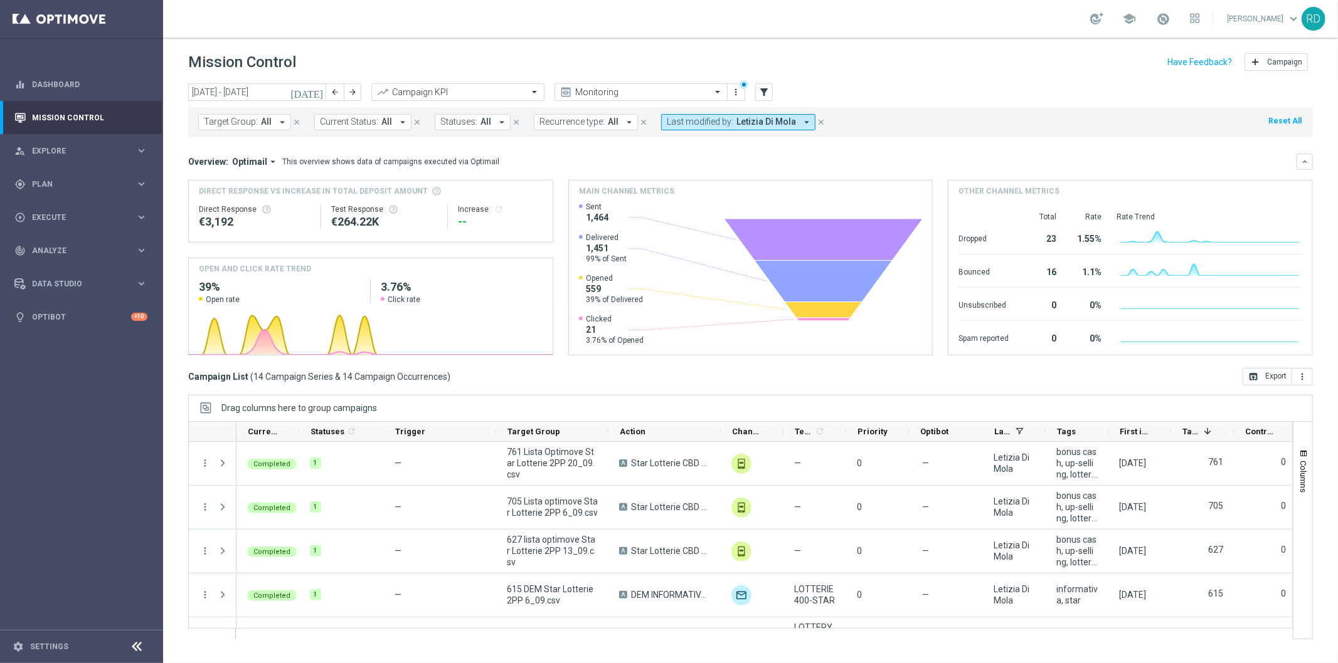
click at [801, 126] on icon "arrow_drop_down" at bounding box center [806, 122] width 11 height 11
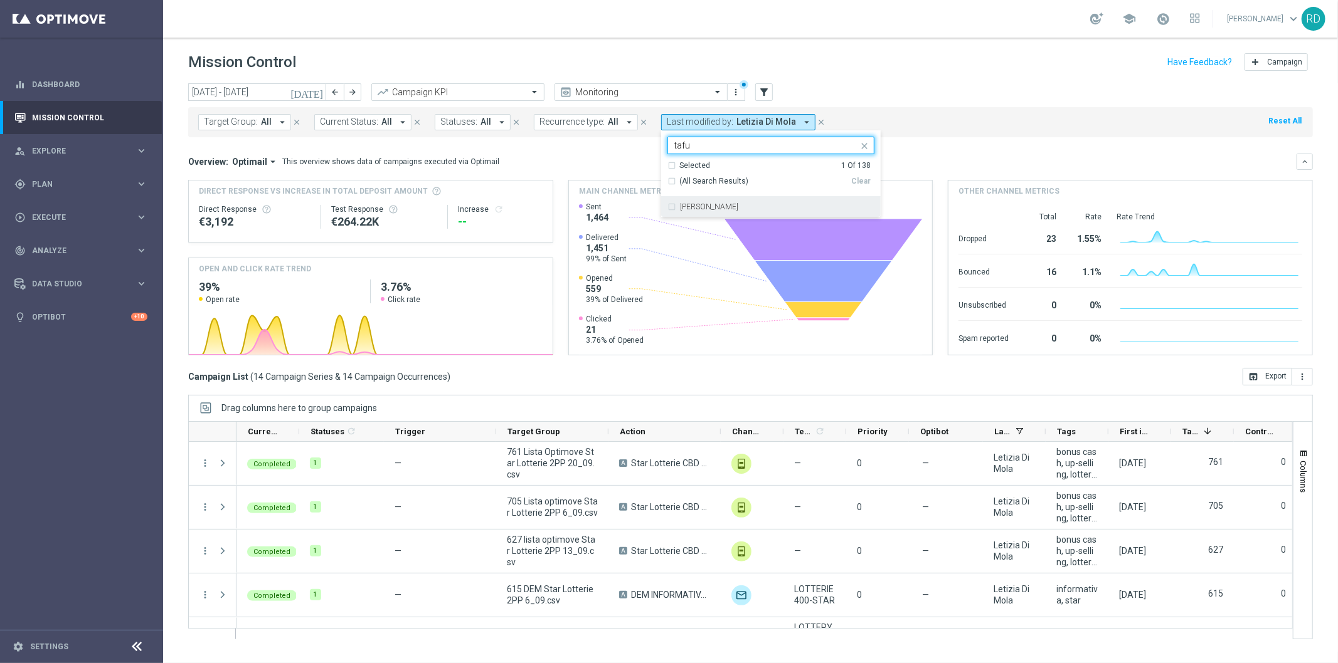
click at [693, 203] on div "[PERSON_NAME]" at bounding box center [770, 207] width 207 height 20
type input "tafu"
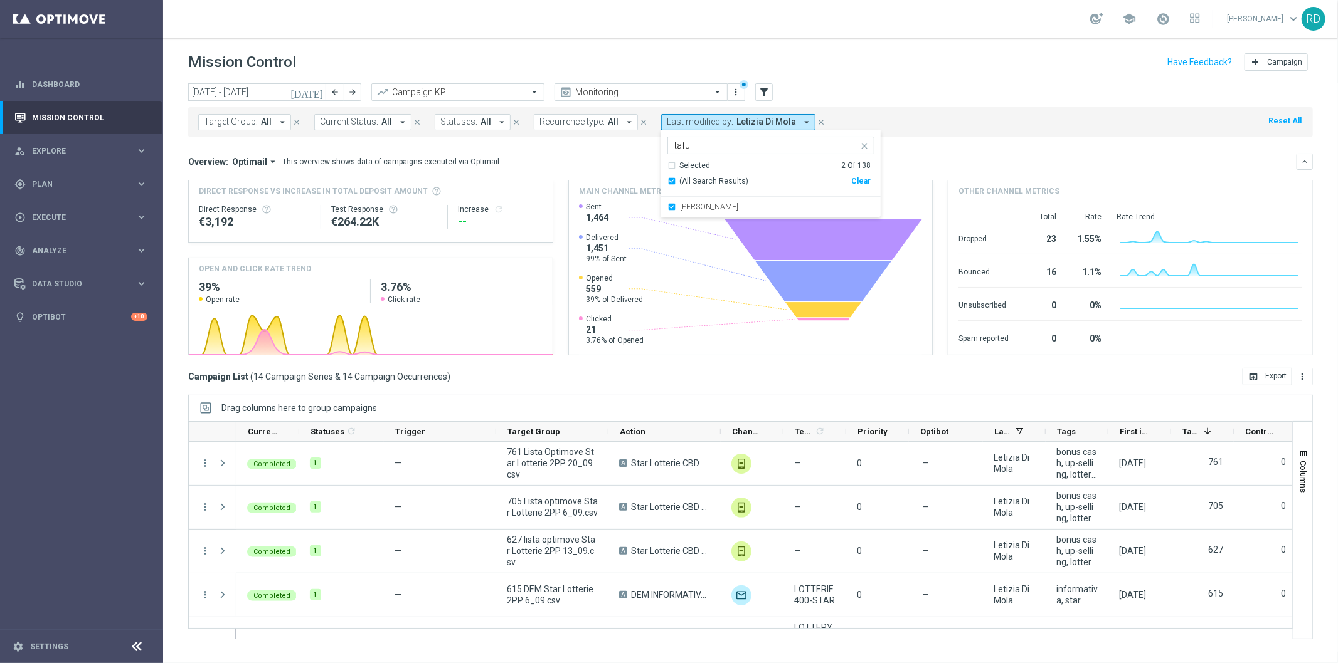
click at [720, 144] on input "tafu" at bounding box center [766, 145] width 184 height 11
click at [879, 94] on div "[DATE] [DATE] - [DATE] arrow_back arrow_forward Campaign KPI trending_up Monito…" at bounding box center [750, 92] width 1124 height 19
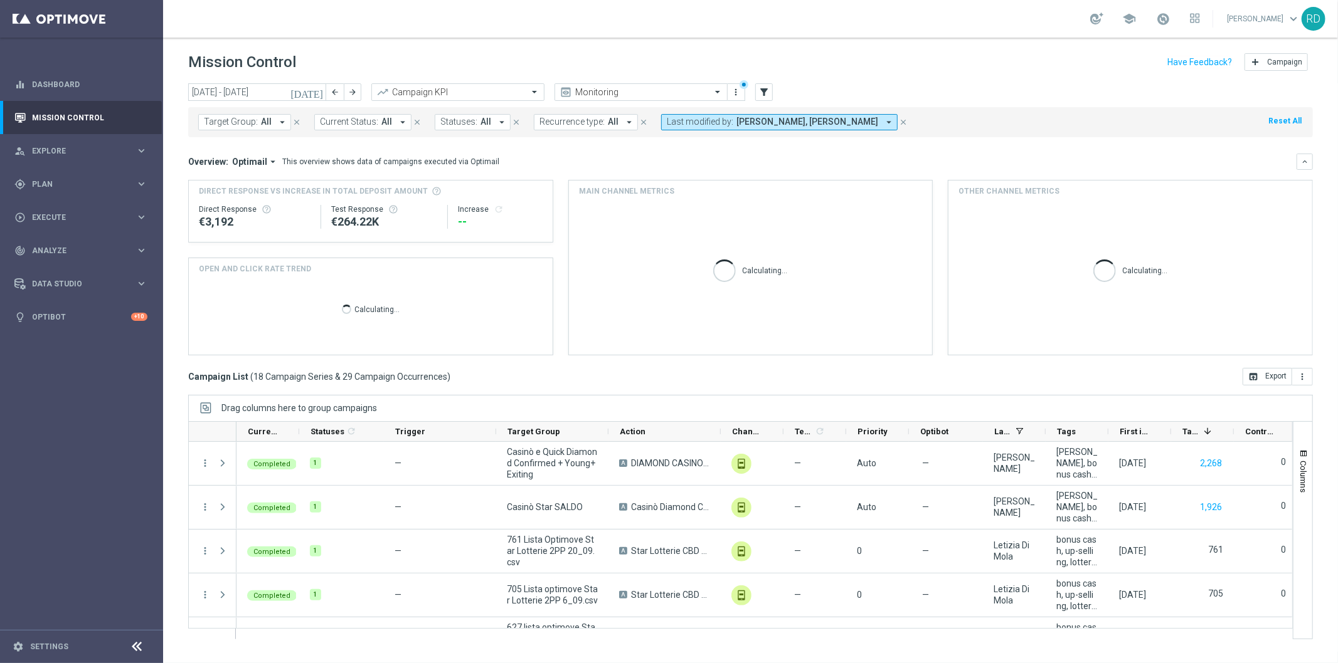
click at [883, 117] on icon "arrow_drop_down" at bounding box center [888, 122] width 11 height 11
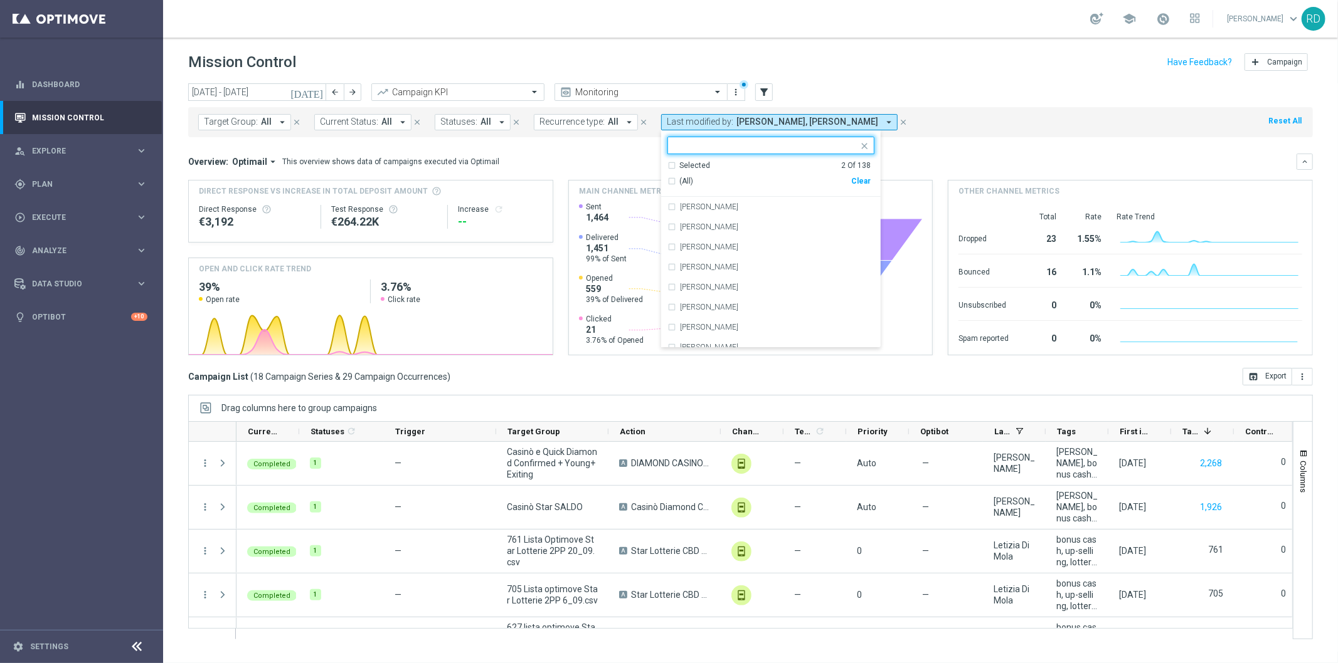
click at [760, 147] on input "text" at bounding box center [766, 145] width 184 height 11
click at [689, 324] on label "Letizia Di Mola" at bounding box center [704, 328] width 48 height 8
type input "di"
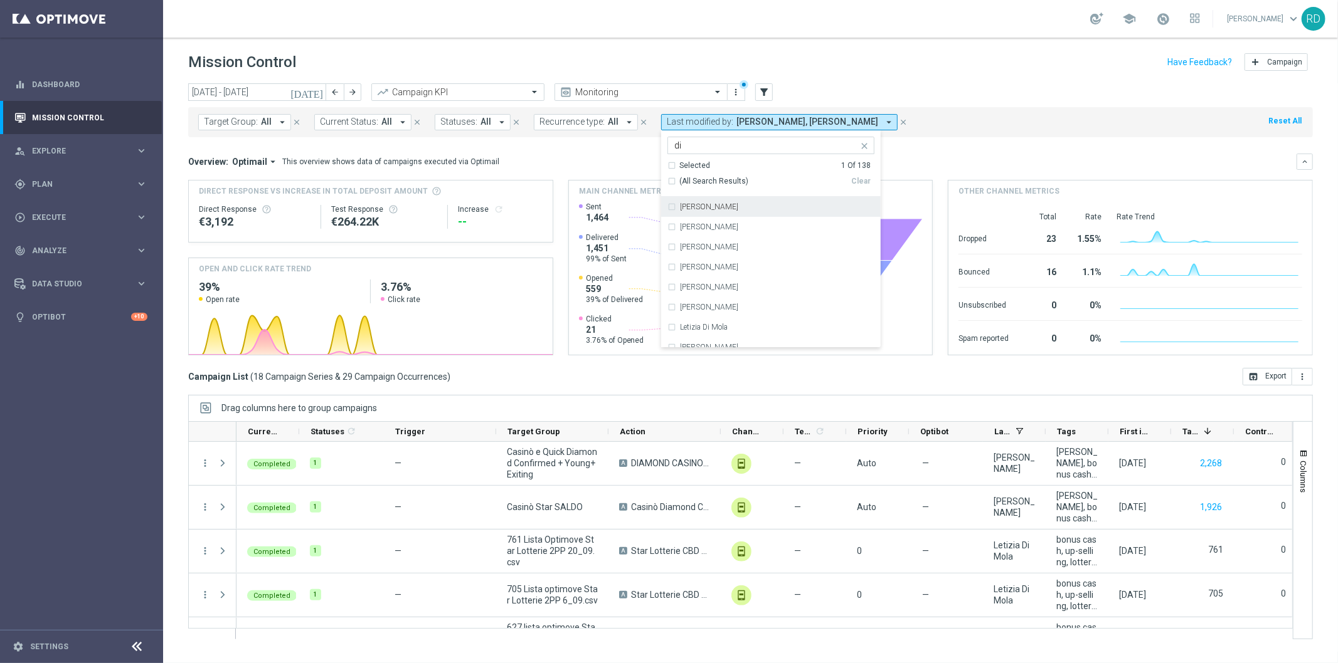
click at [955, 116] on div "Target Group: All arrow_drop_down close Current Status: All arrow_drop_down clo…" at bounding box center [750, 122] width 1124 height 30
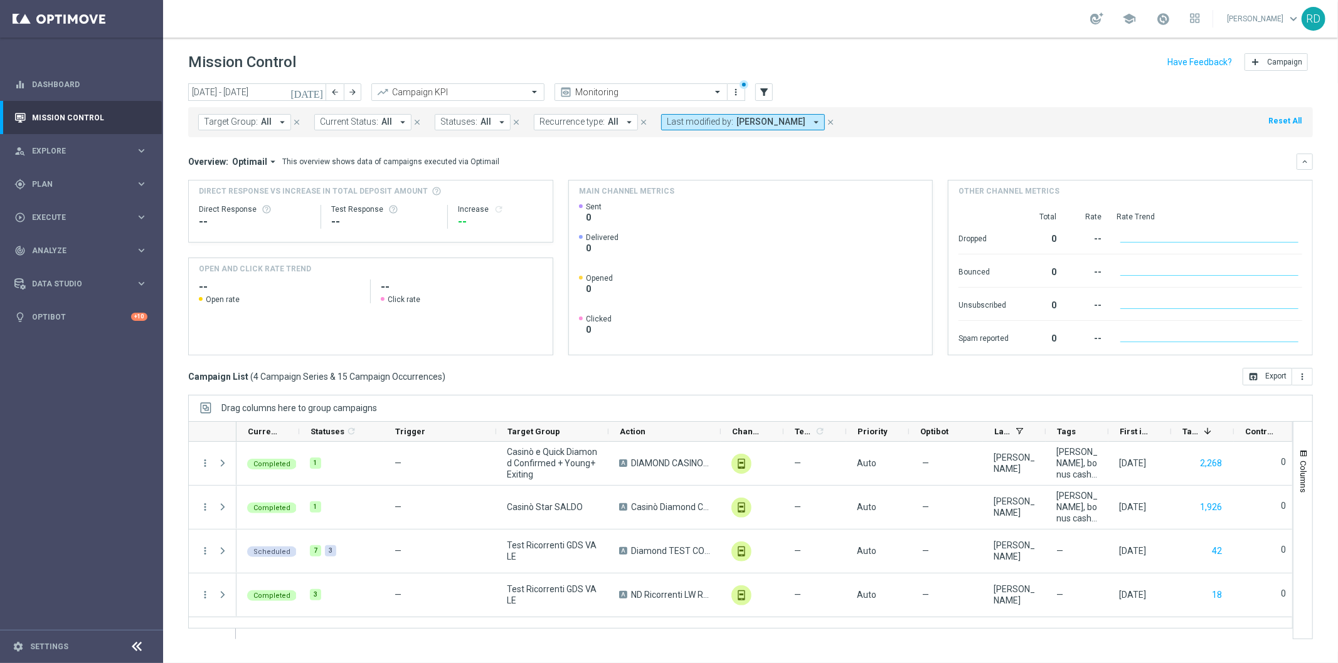
click at [741, 119] on span "[PERSON_NAME]" at bounding box center [770, 122] width 69 height 11
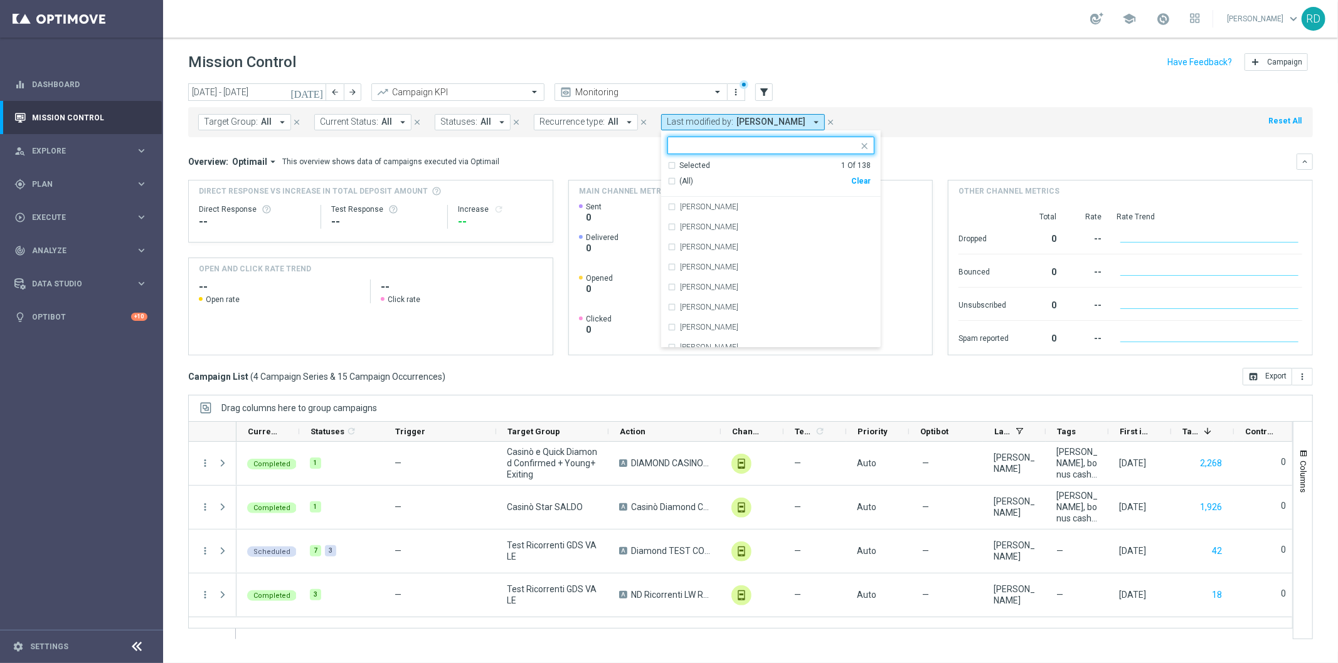
click at [667, 184] on div "(All)" at bounding box center [759, 181] width 184 height 11
click at [911, 97] on div "[DATE] [DATE] - [DATE] arrow_back arrow_forward Campaign KPI trending_up Monito…" at bounding box center [750, 92] width 1124 height 19
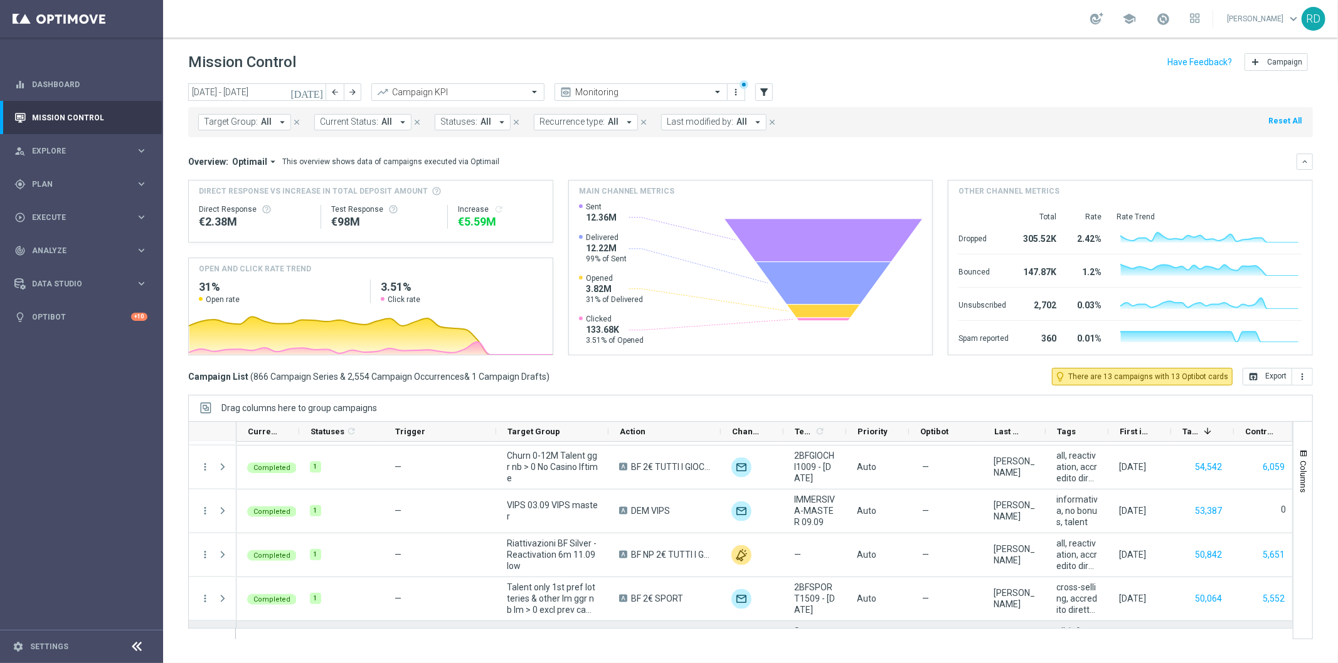
scroll to position [1672, 0]
